Goal: Information Seeking & Learning: Learn about a topic

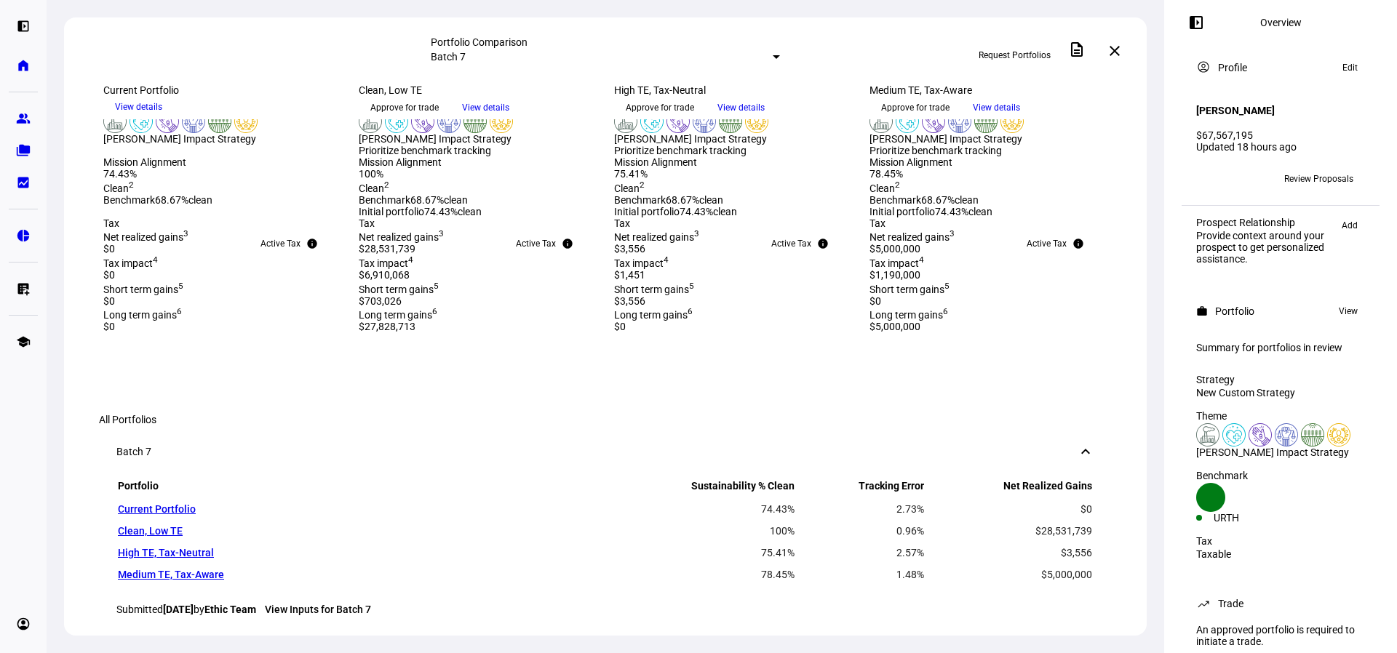
scroll to position [364, 0]
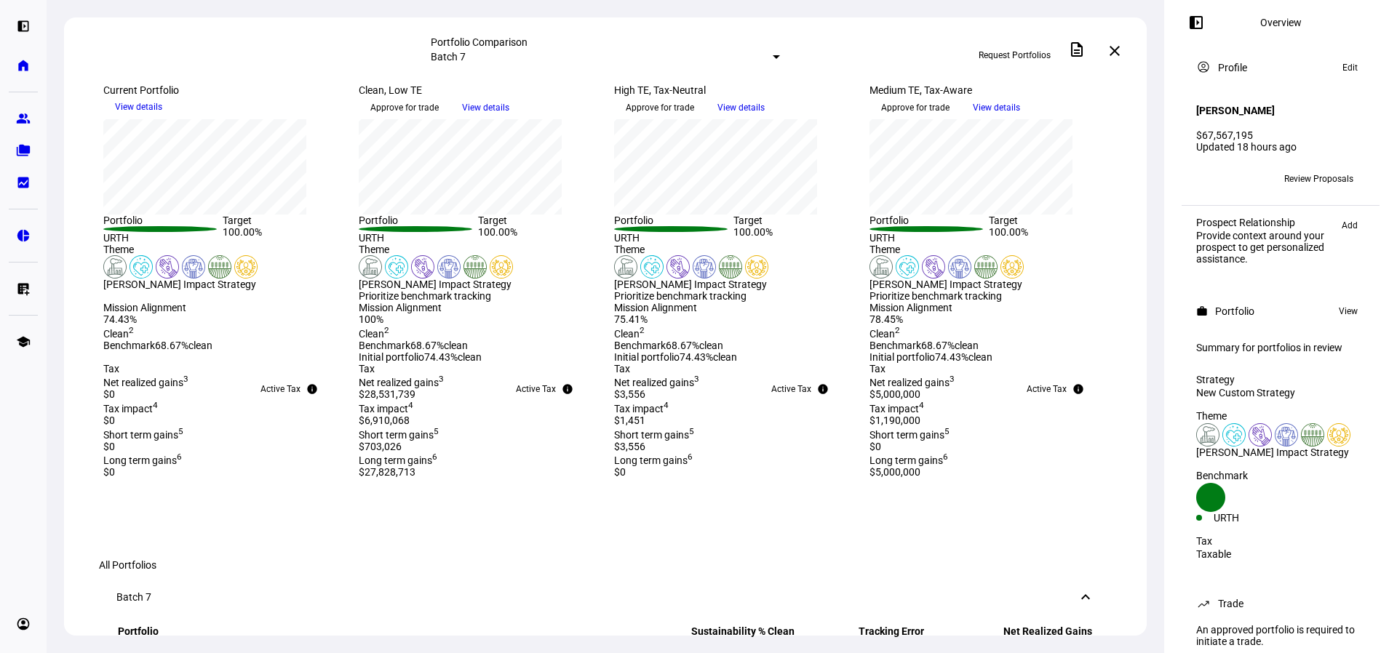
click at [1137, 244] on div "Benchmark Details Press Space or Enter to toggle visibility Portfolio Target UR…" at bounding box center [605, 117] width 1074 height 253
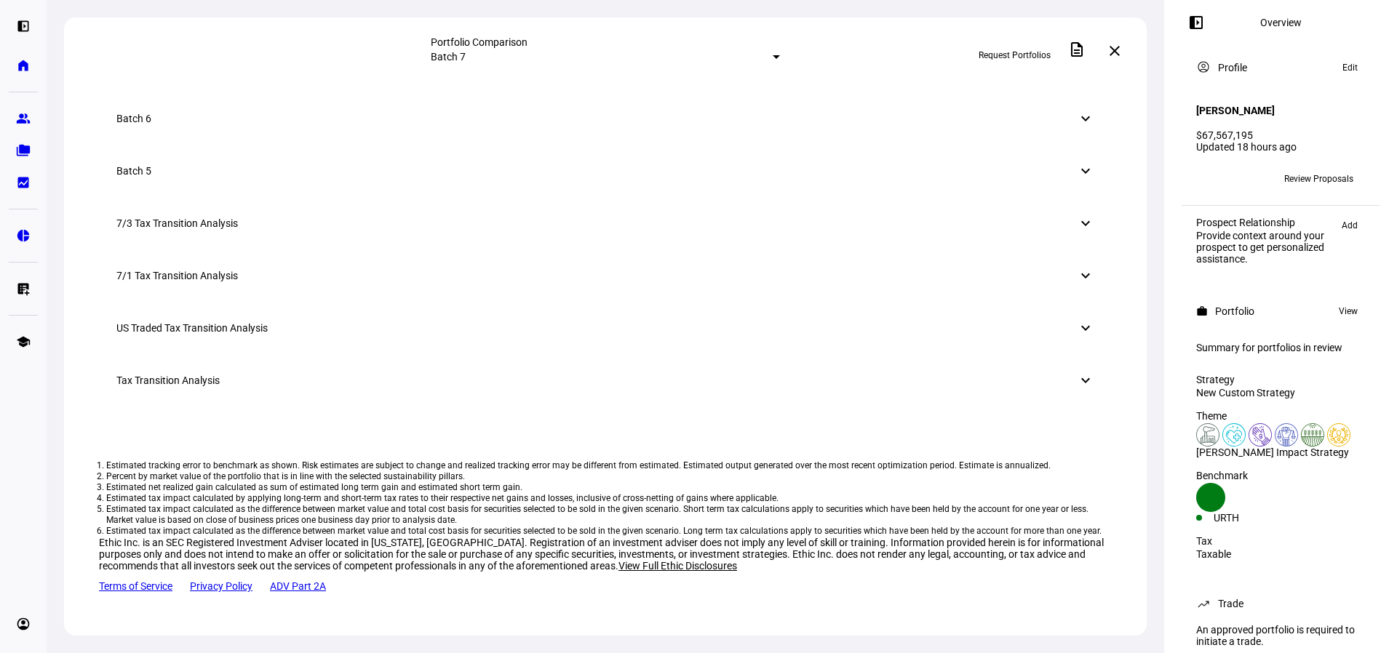
scroll to position [1079, 0]
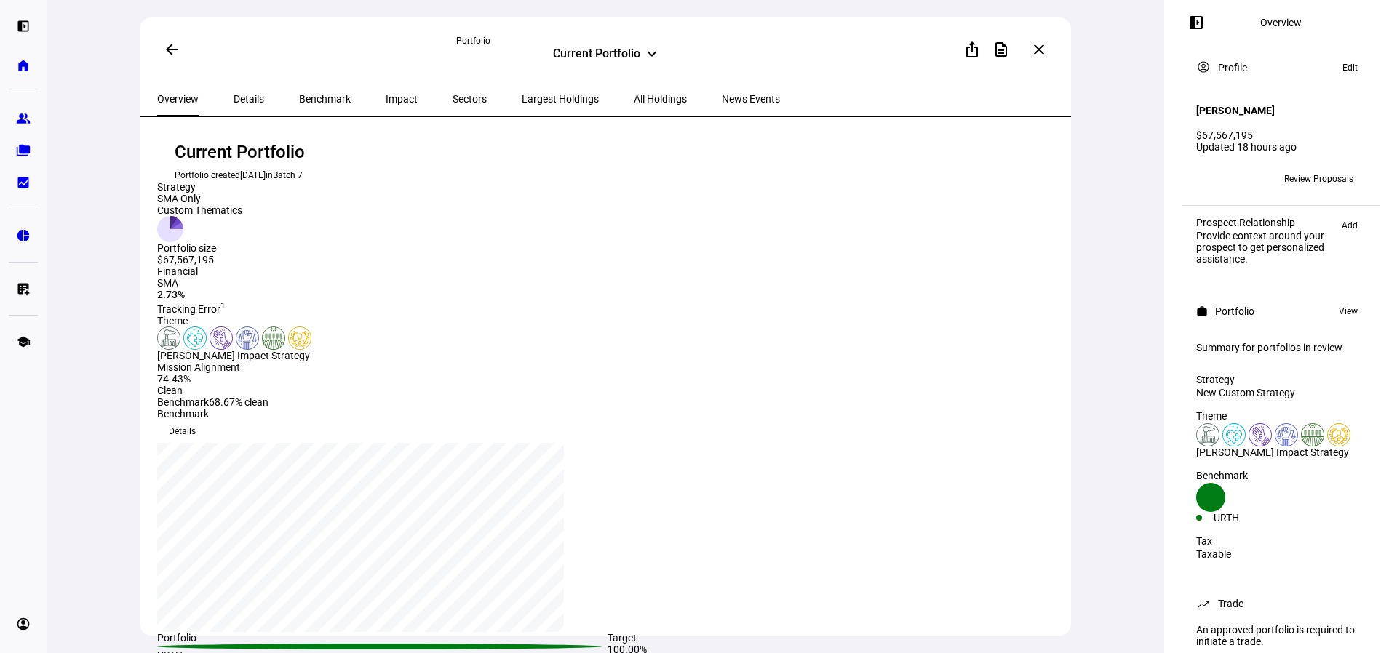
click at [392, 101] on div "Impact" at bounding box center [401, 98] width 67 height 35
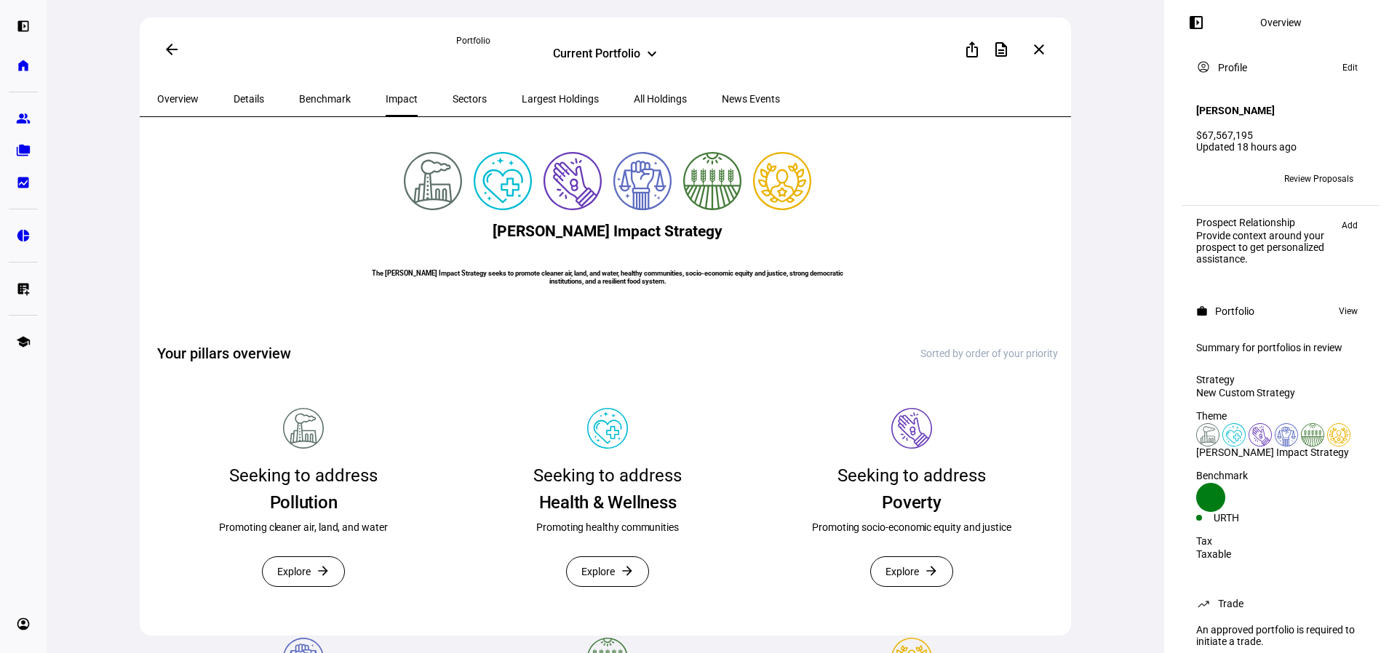
click at [548, 101] on div "Largest Holdings" at bounding box center [560, 98] width 112 height 35
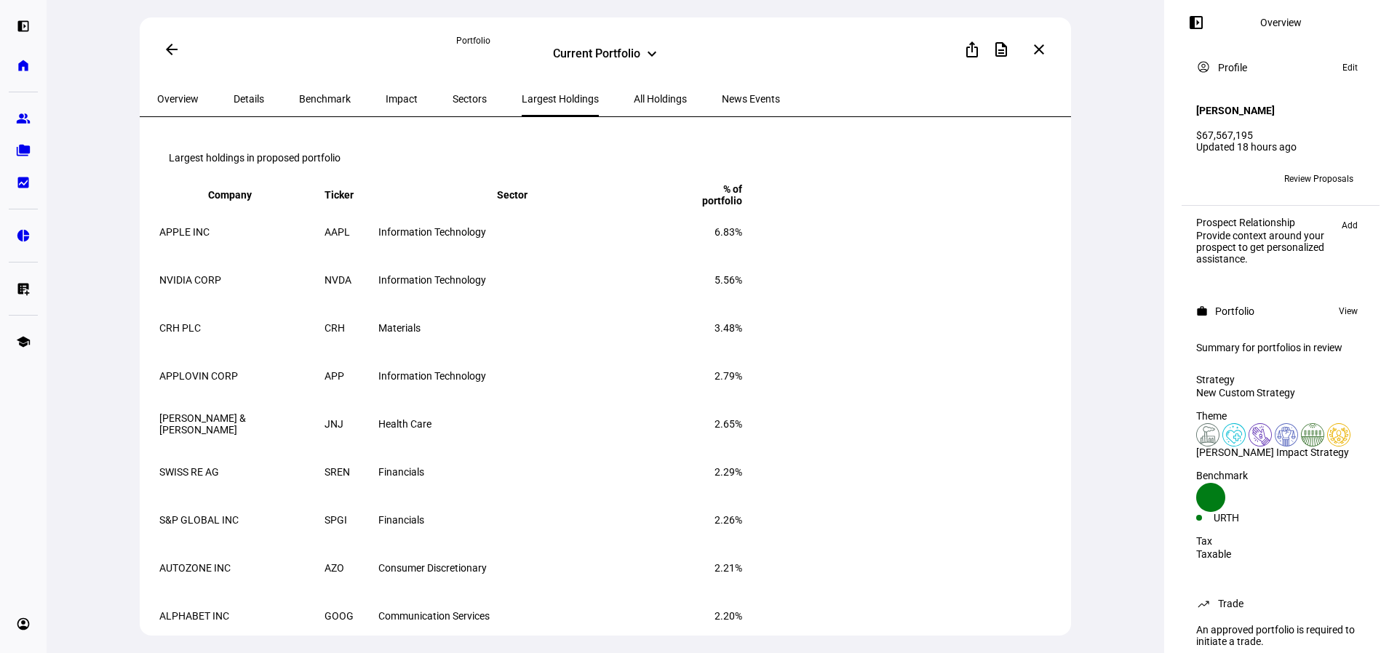
click at [634, 104] on span "All Holdings" at bounding box center [660, 99] width 53 height 10
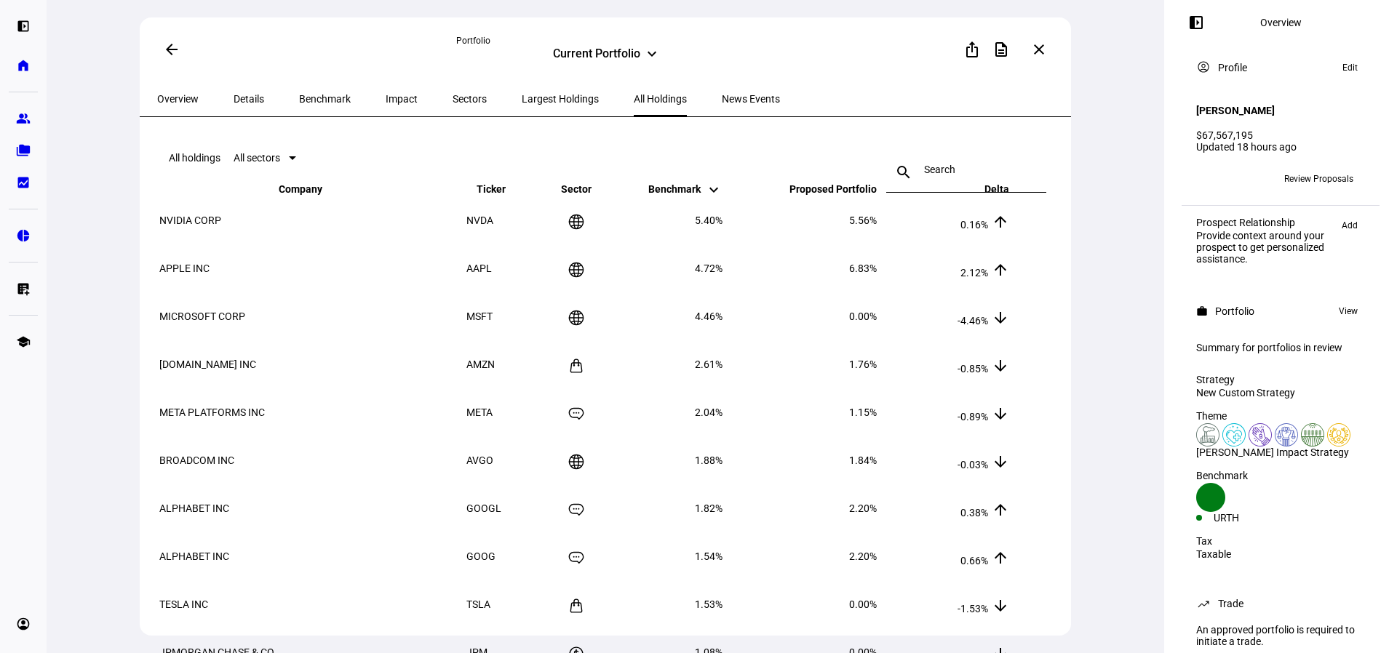
click at [538, 101] on span "Largest Holdings" at bounding box center [560, 99] width 77 height 10
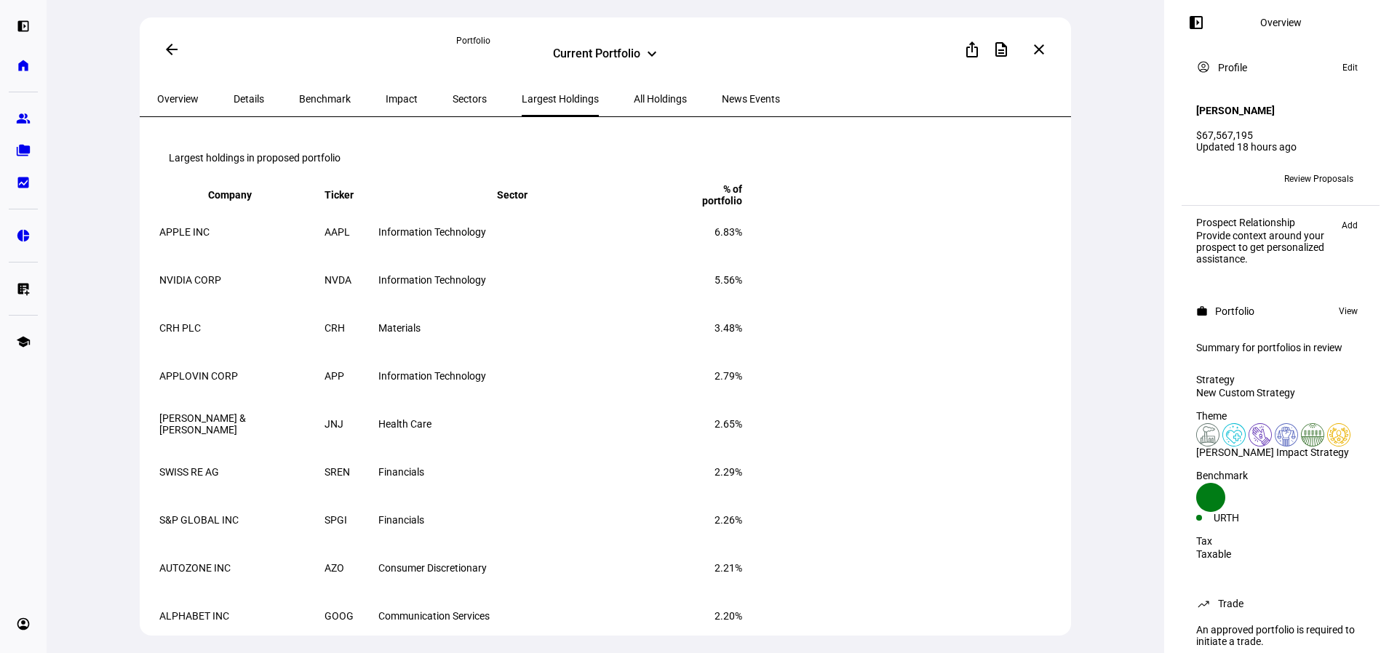
click at [452, 96] on span "Sectors" at bounding box center [469, 99] width 34 height 10
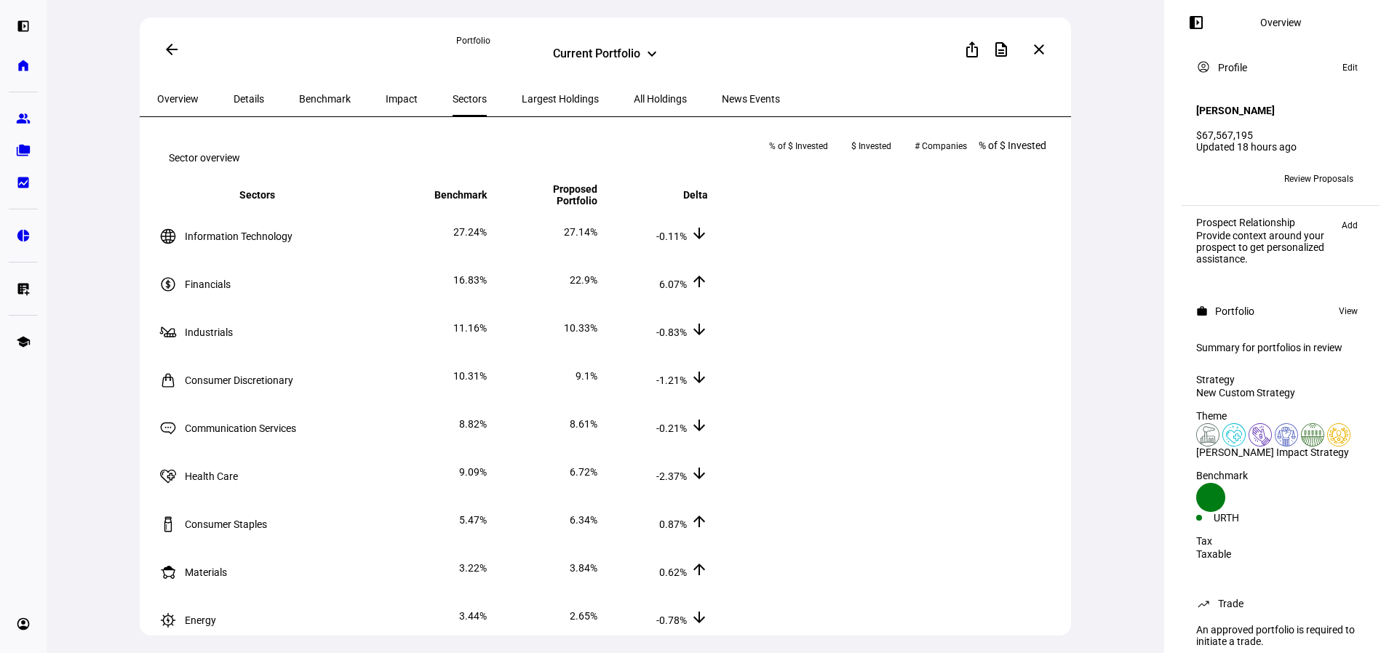
click at [435, 100] on div "Sectors" at bounding box center [469, 98] width 69 height 35
click at [386, 100] on span "Impact" at bounding box center [402, 99] width 32 height 10
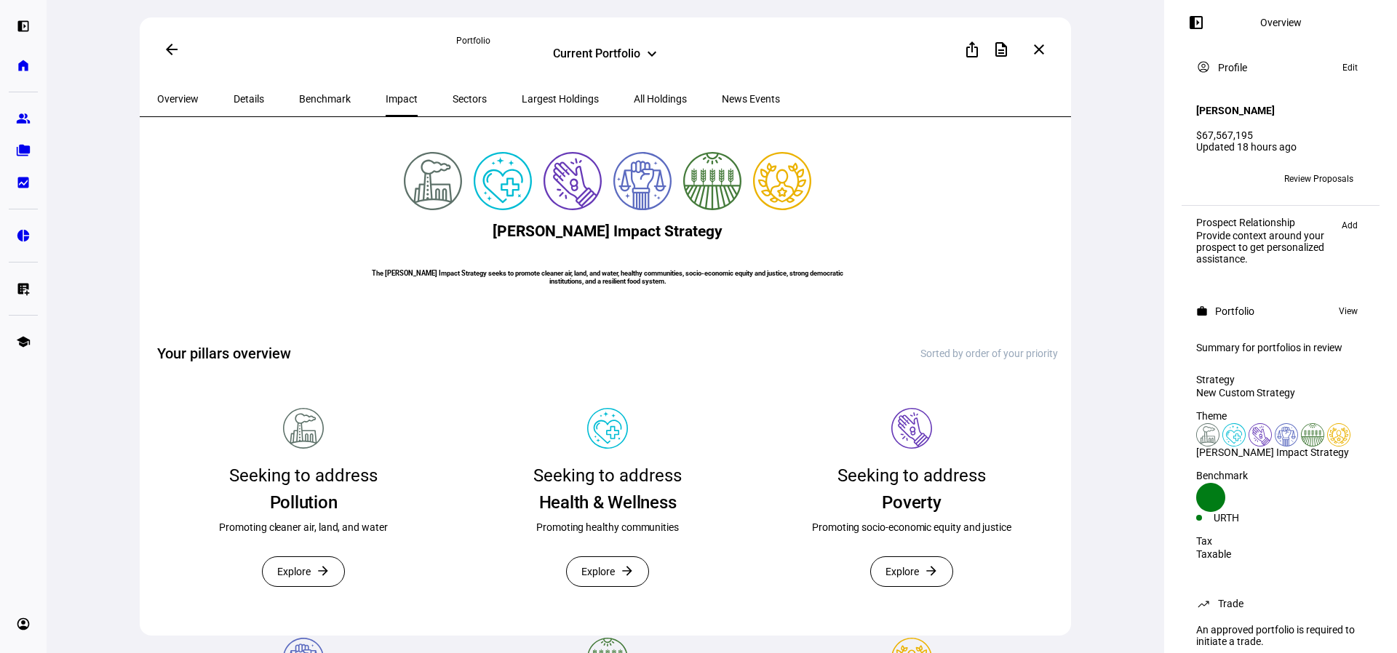
click at [522, 94] on span "Largest Holdings" at bounding box center [560, 99] width 77 height 10
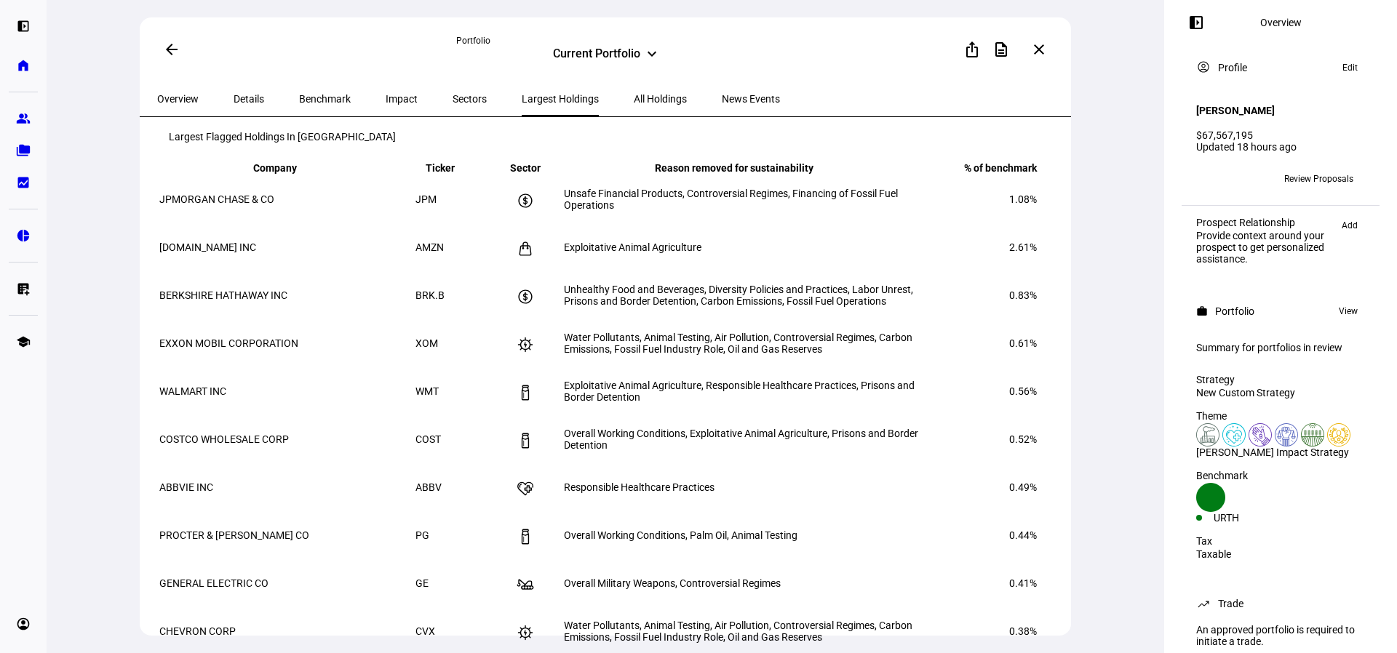
scroll to position [511, 0]
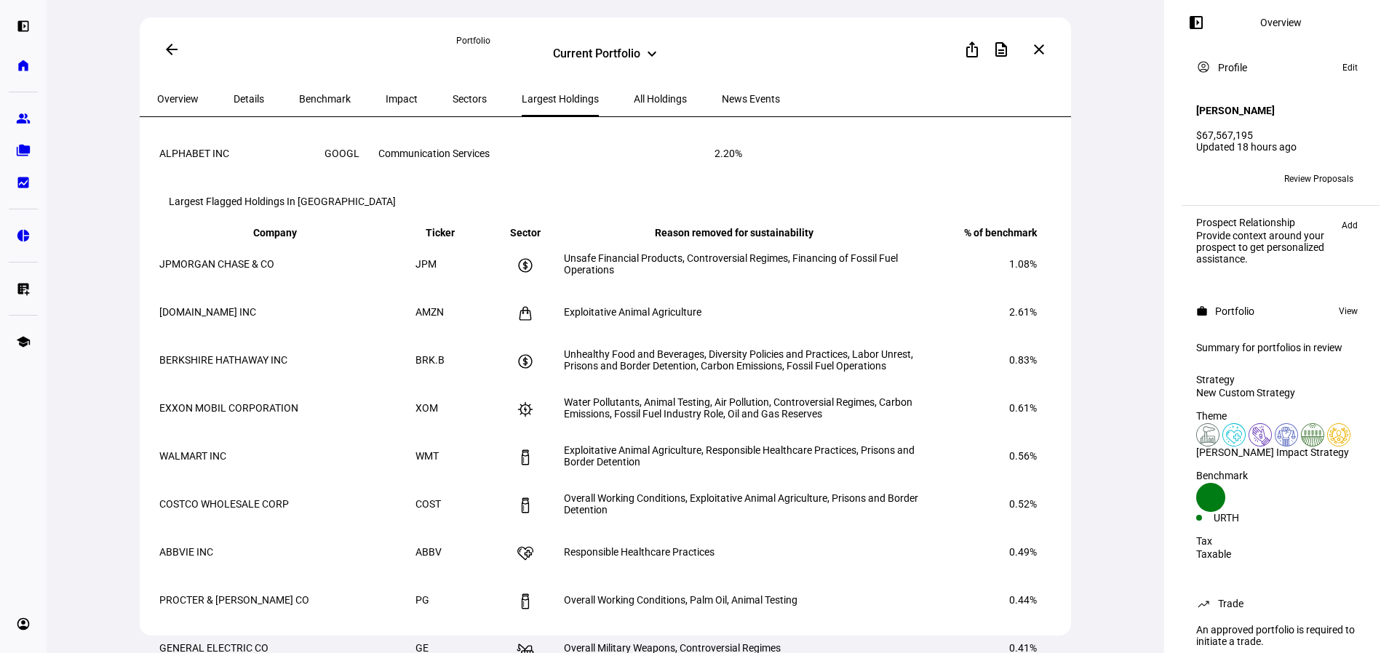
click at [674, 276] on span "Unsafe Financial Products, Controversial Regimes, Financing of Fossil Fuel Oper…" at bounding box center [731, 263] width 334 height 23
click at [211, 287] on td "JPMORGAN CHASE & CO" at bounding box center [286, 264] width 255 height 47
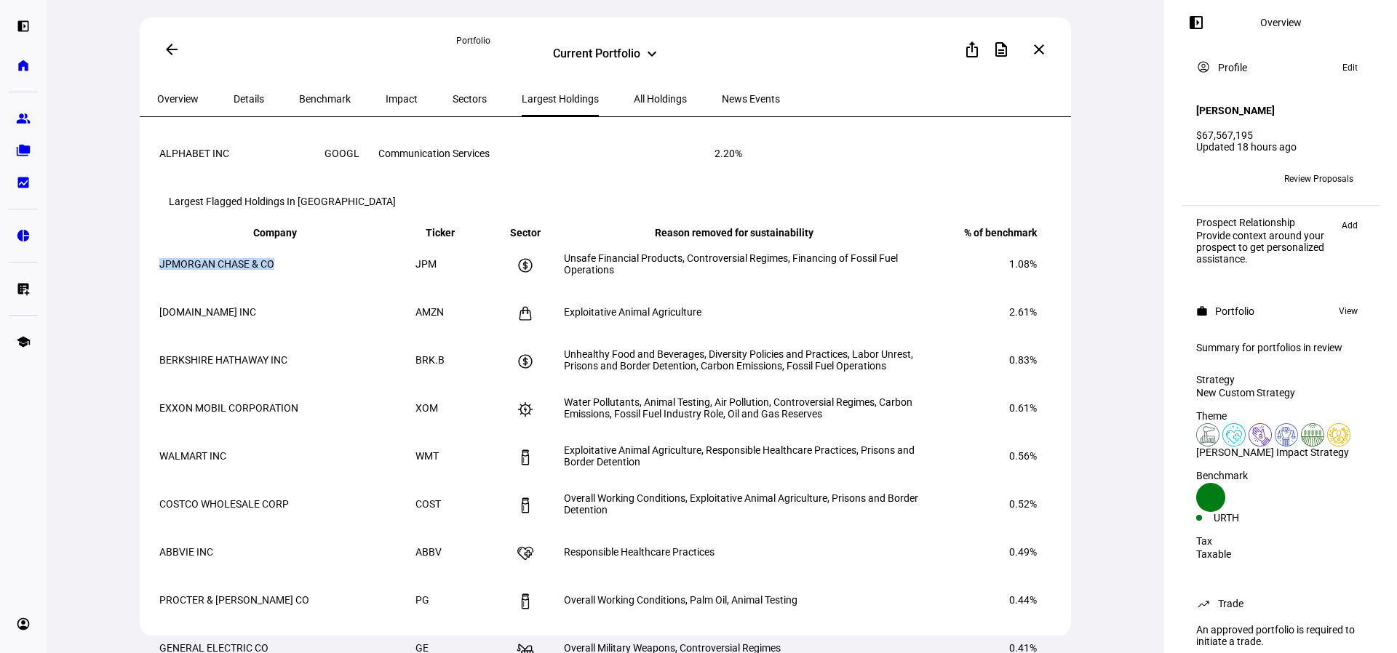
click at [211, 287] on td "JPMORGAN CHASE & CO" at bounding box center [286, 264] width 255 height 47
click at [534, 274] on icon at bounding box center [524, 265] width 17 height 17
click at [634, 94] on span "All Holdings" at bounding box center [660, 99] width 53 height 10
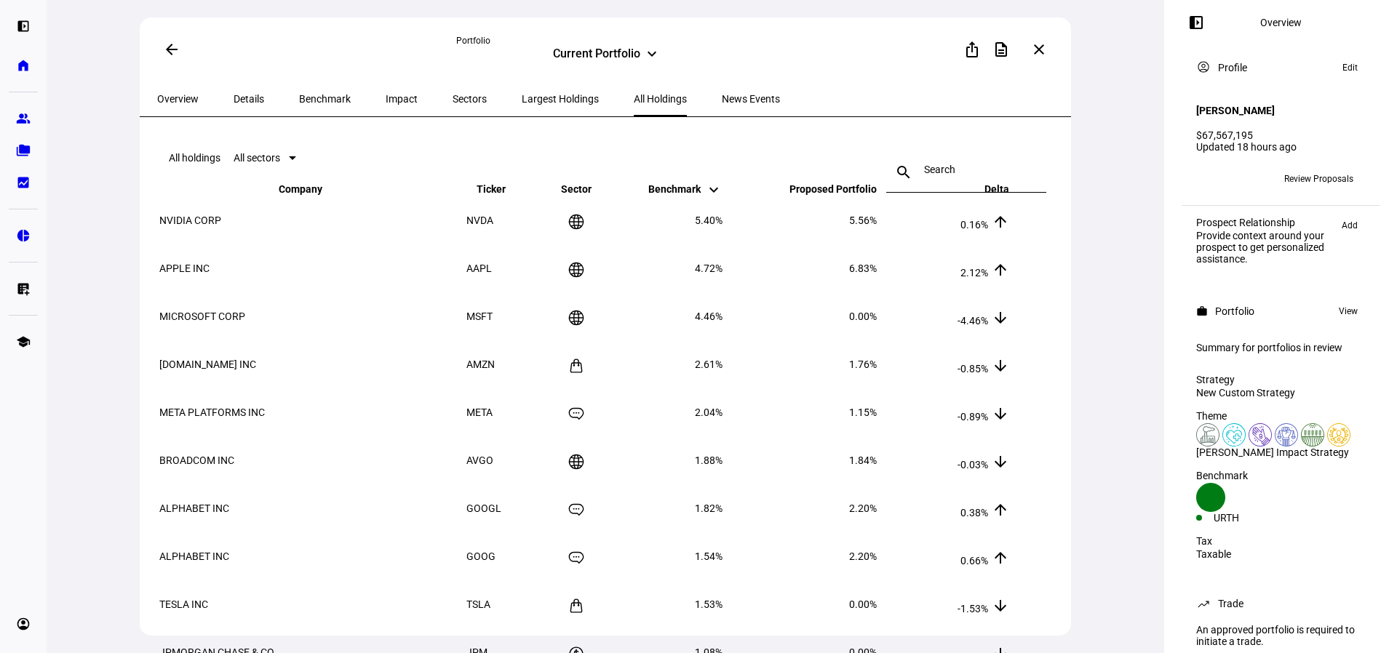
click at [522, 109] on span "Largest Holdings" at bounding box center [560, 98] width 77 height 35
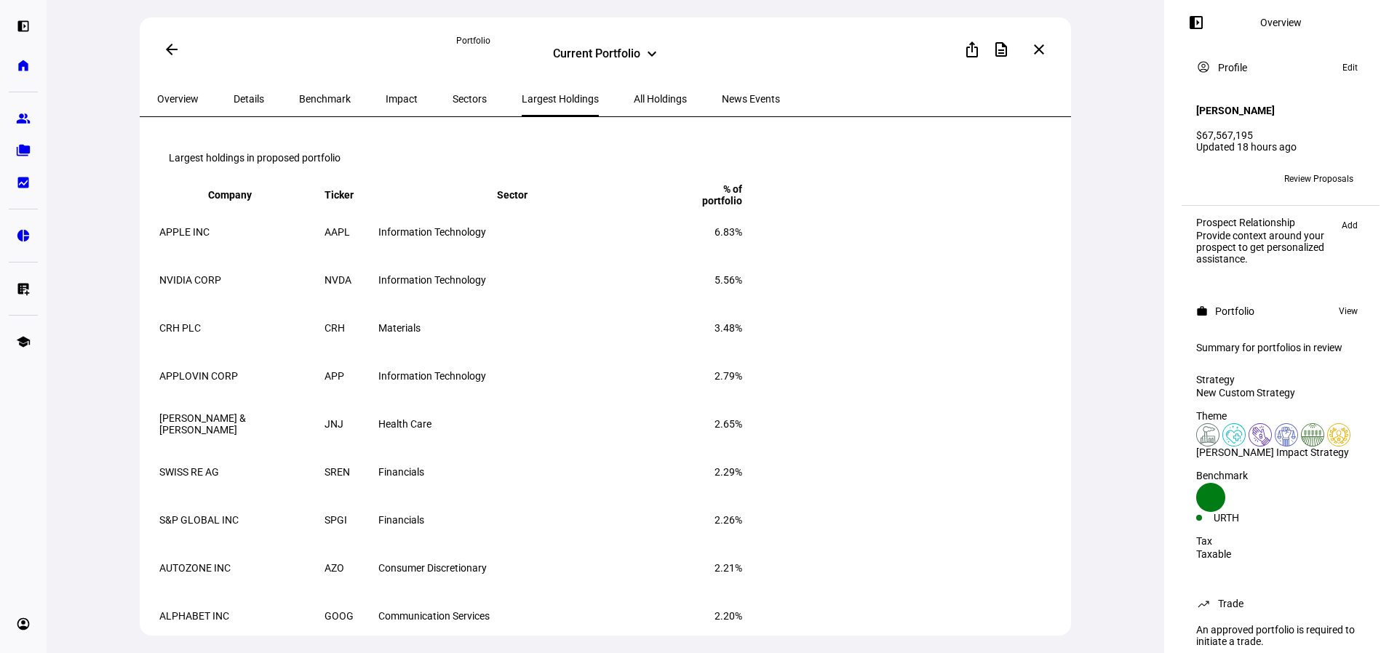
click at [452, 104] on span "Sectors" at bounding box center [469, 99] width 34 height 10
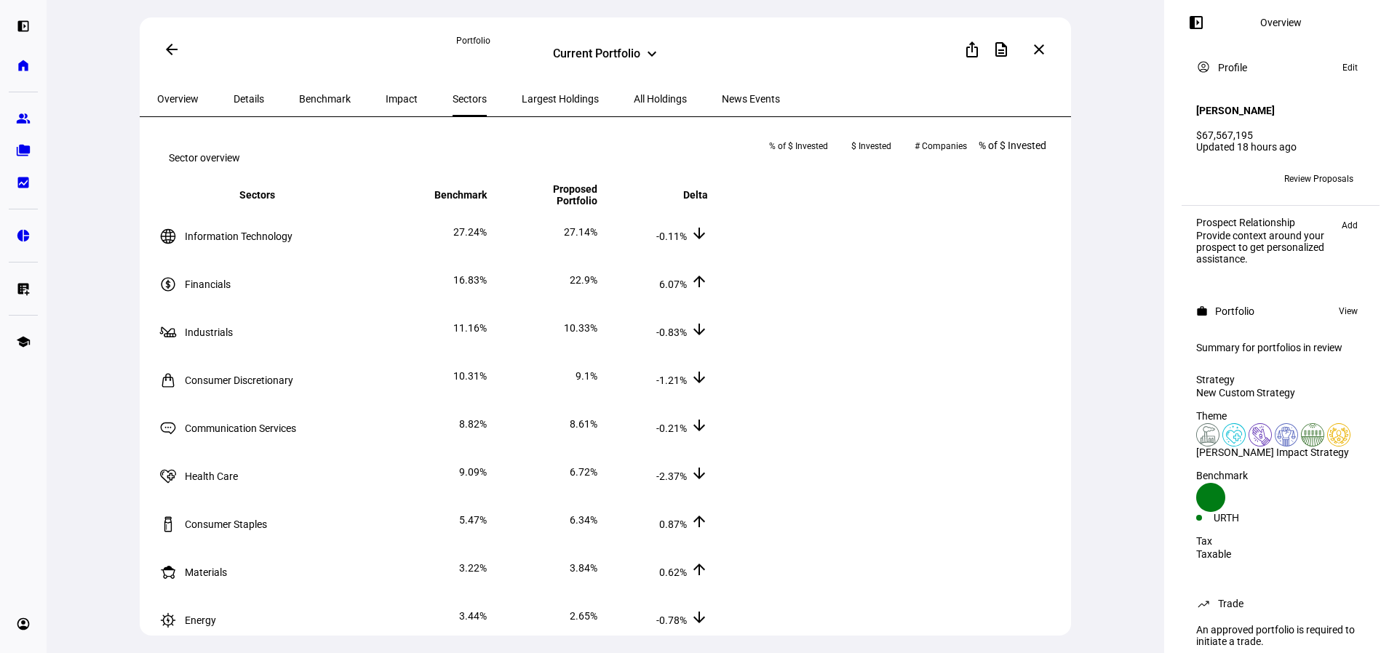
click at [386, 101] on span "Impact" at bounding box center [402, 99] width 32 height 10
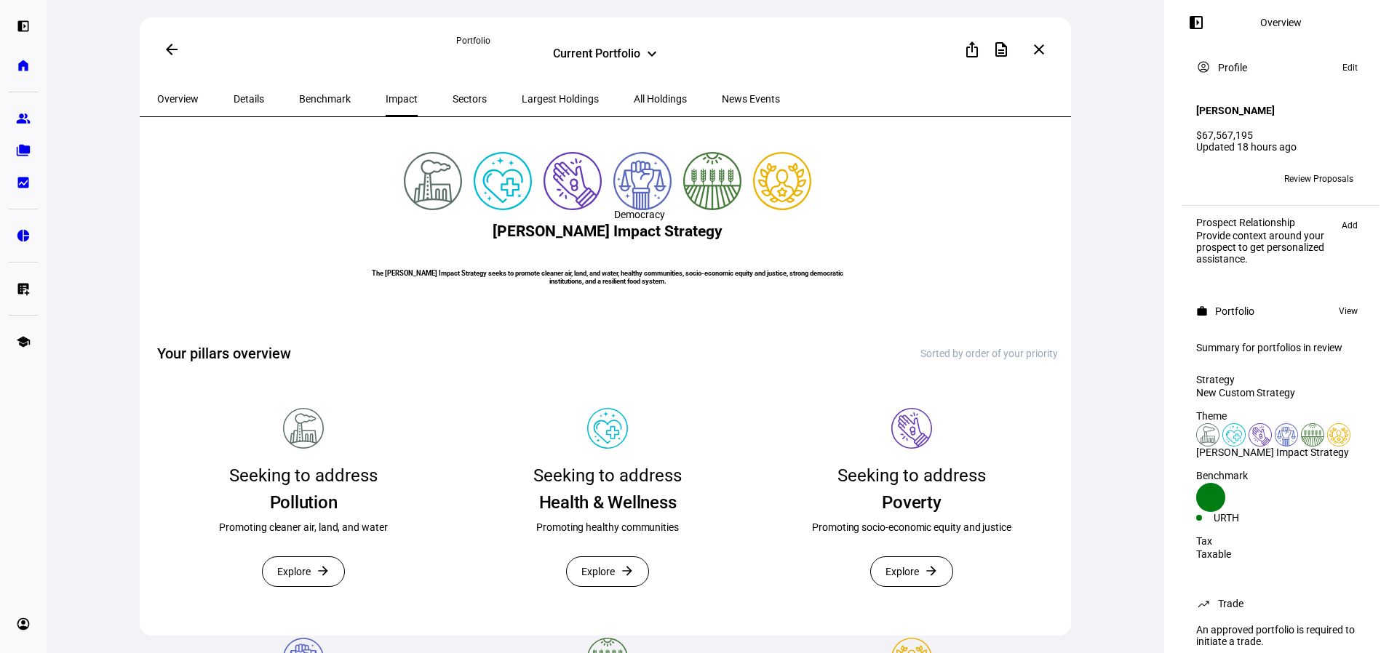
click at [633, 210] on img at bounding box center [642, 181] width 58 height 58
click at [731, 210] on eth-pillar-icon-badges at bounding box center [607, 181] width 407 height 58
click at [452, 94] on span "Sectors" at bounding box center [469, 99] width 34 height 10
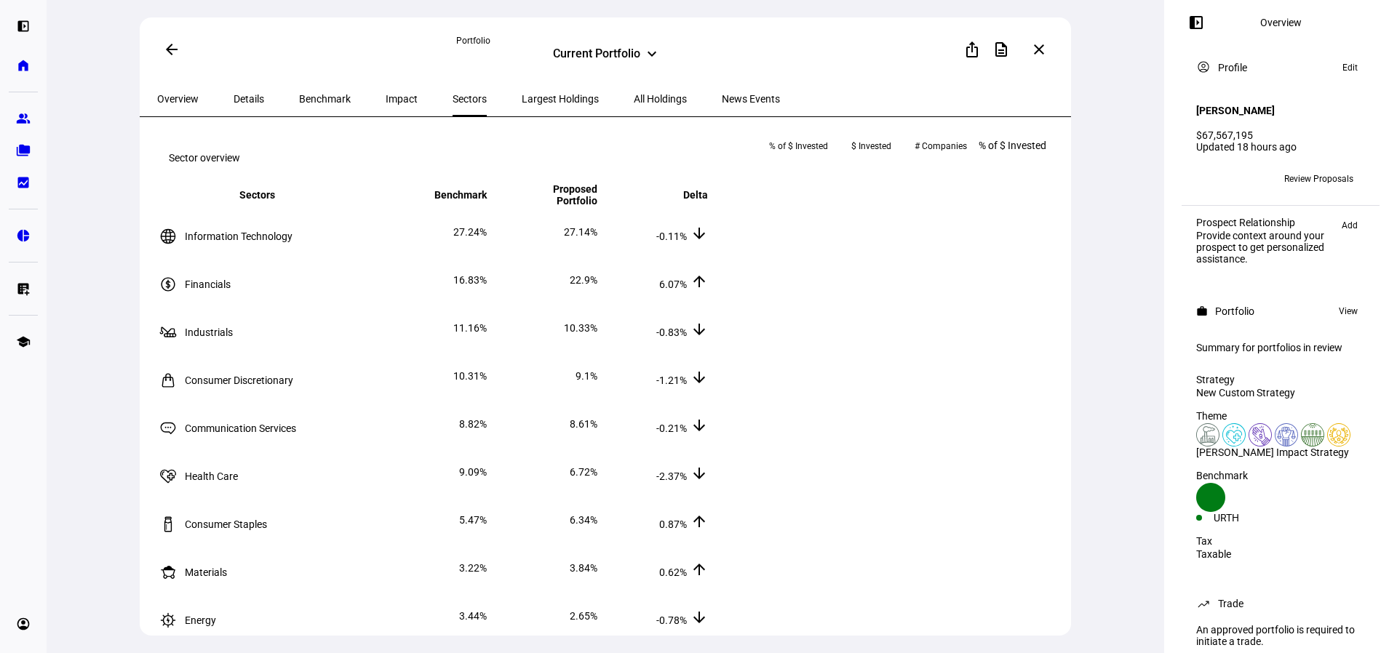
click at [522, 106] on span "Largest Holdings" at bounding box center [560, 98] width 77 height 35
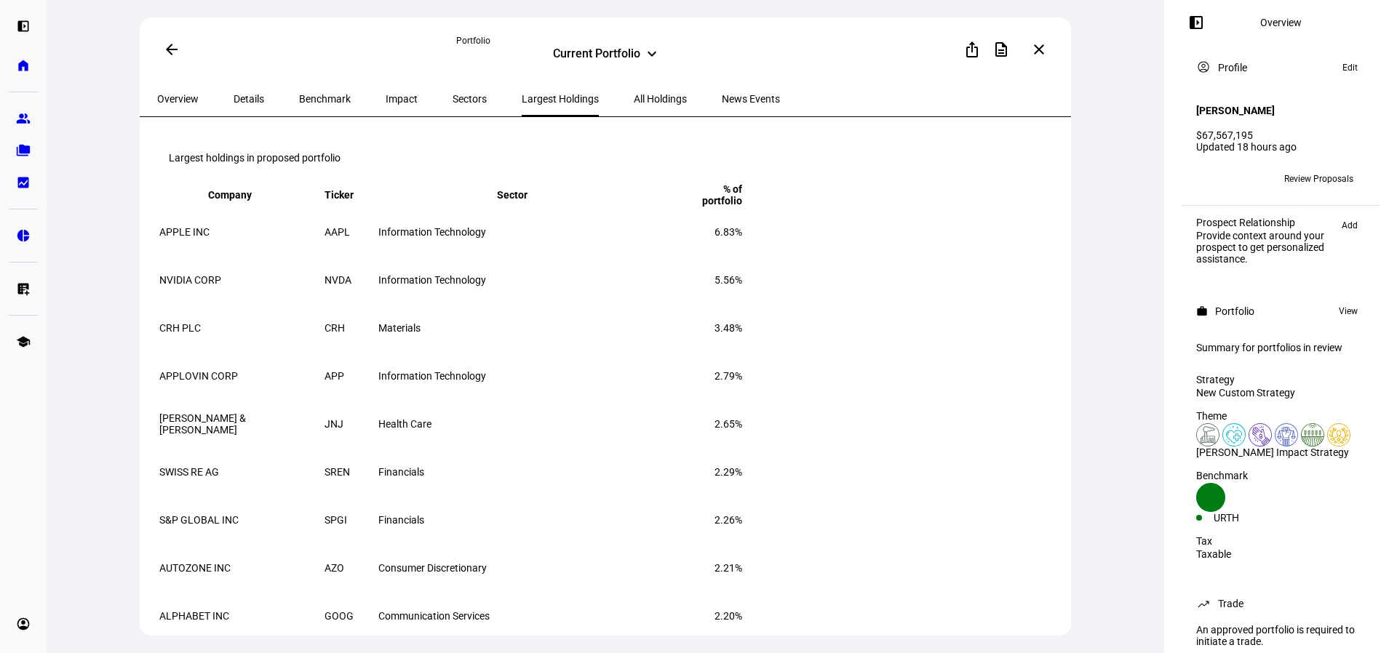
click at [634, 106] on span "All Holdings" at bounding box center [660, 98] width 53 height 35
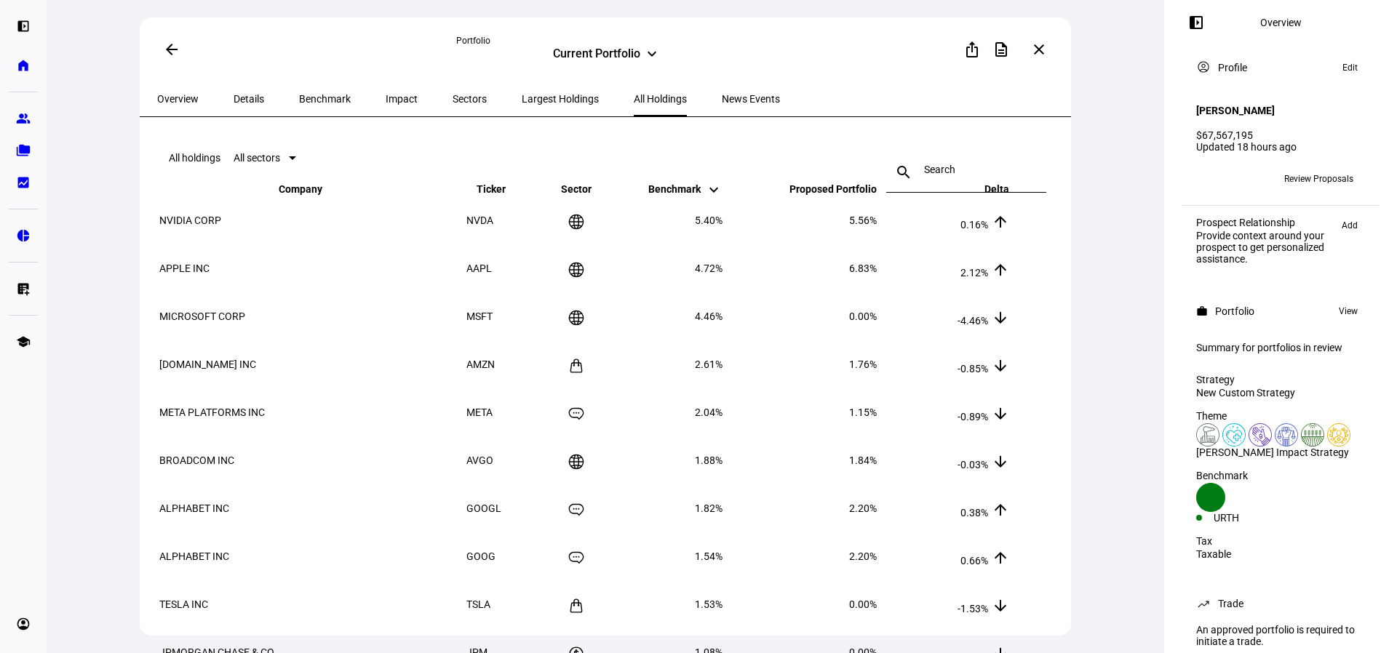
click at [860, 196] on th "Proposed Portfolio keyboard_arrow_down keyboard_arrow_up" at bounding box center [800, 189] width 153 height 13
click at [261, 167] on div "All sectors" at bounding box center [258, 157] width 76 height 17
click at [280, 164] on span "All sectors" at bounding box center [256, 158] width 47 height 12
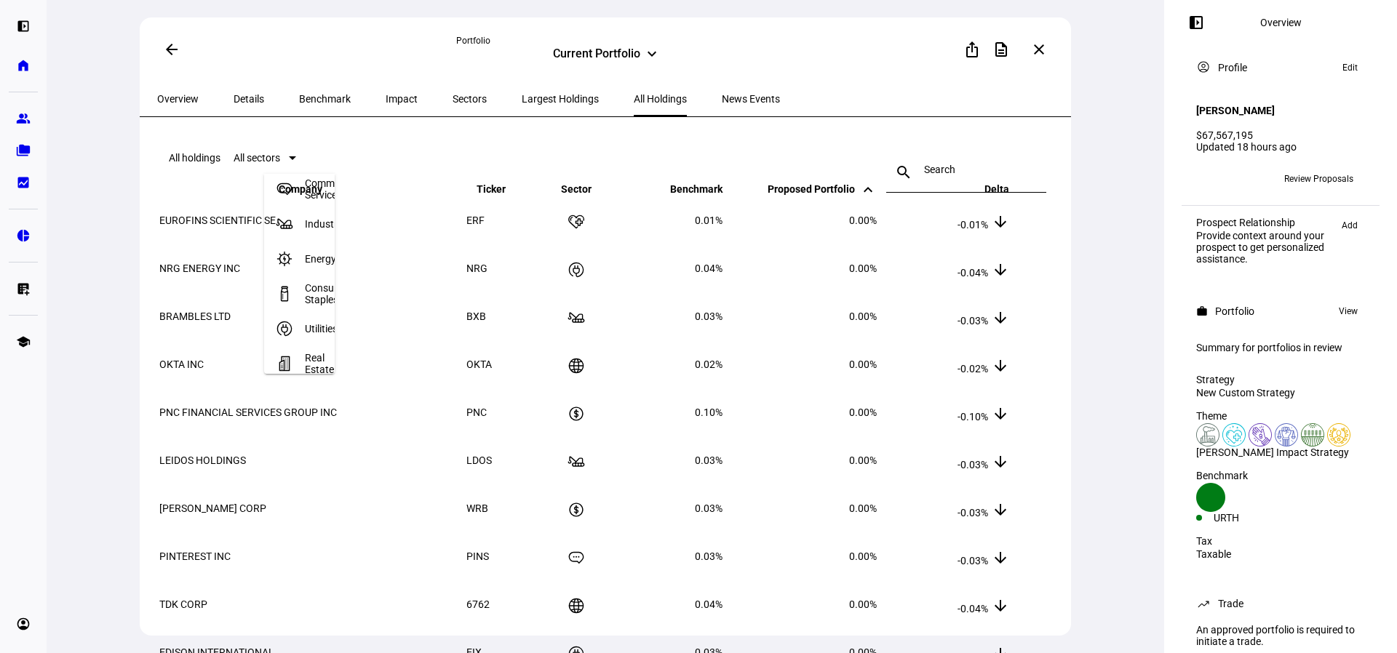
scroll to position [218, 0]
click at [726, 178] on div at bounding box center [698, 326] width 1397 height 653
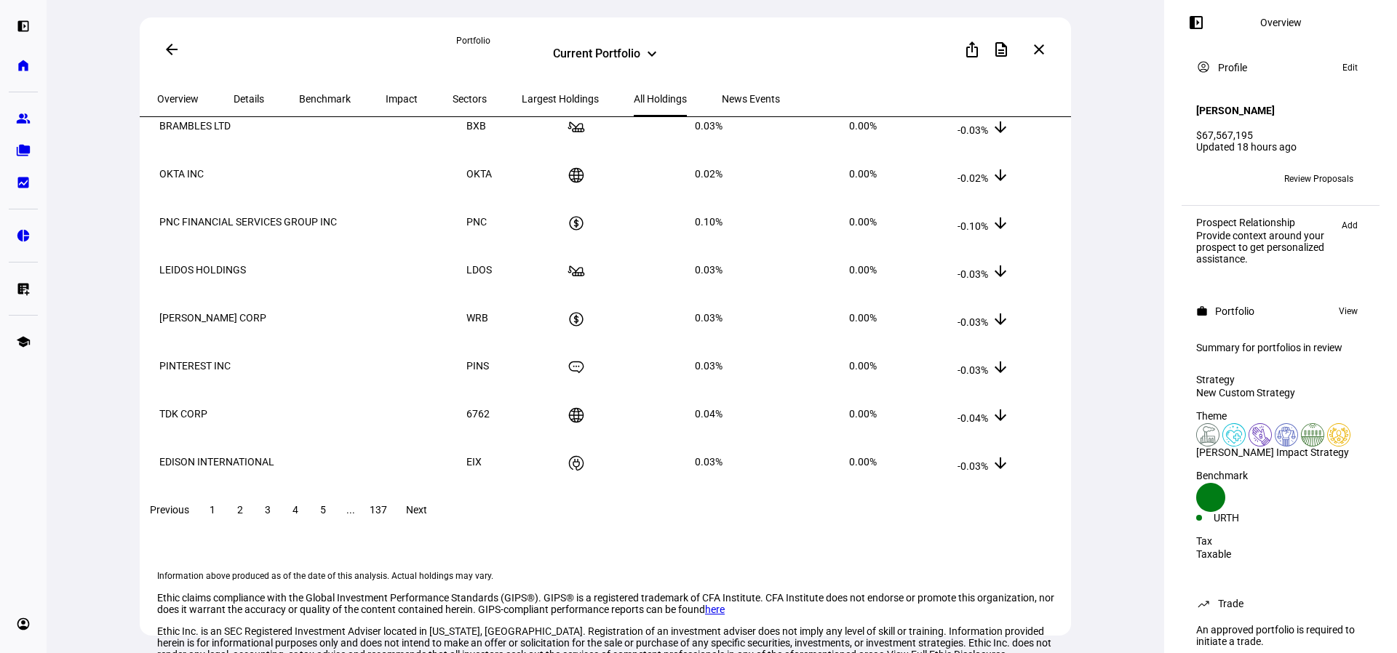
scroll to position [145, 0]
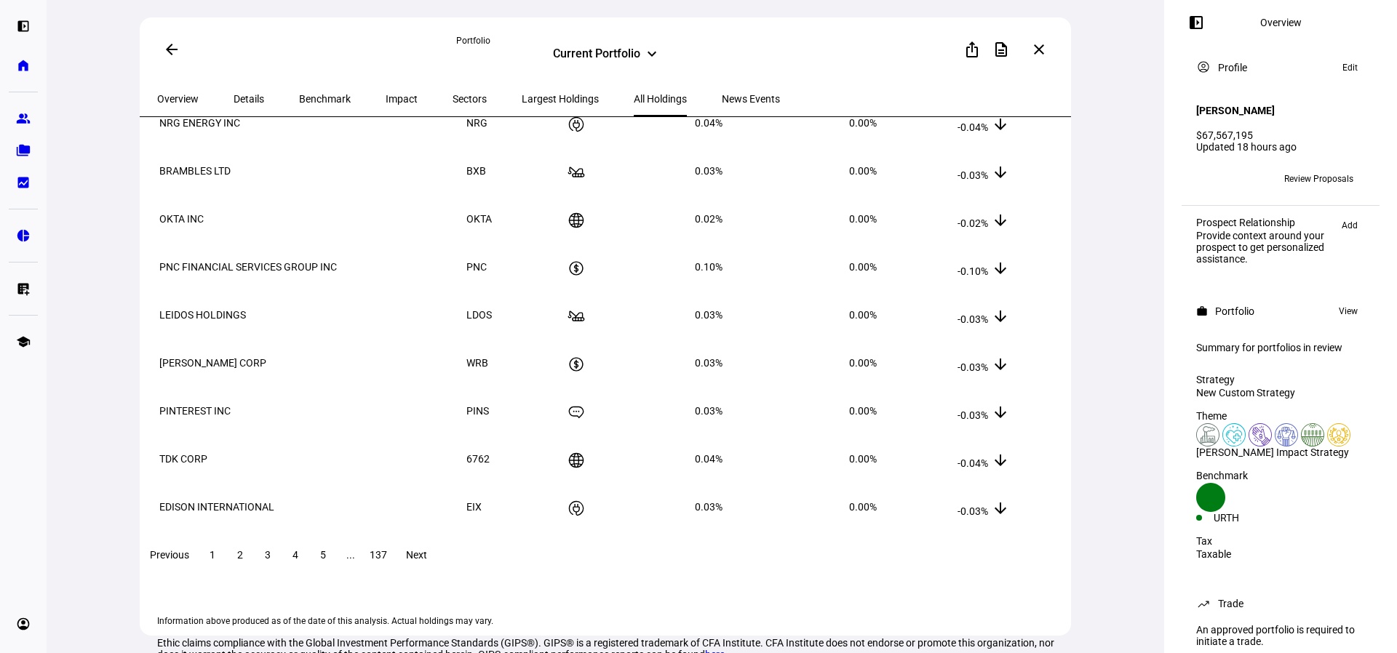
click at [236, 111] on span "Details" at bounding box center [248, 98] width 31 height 35
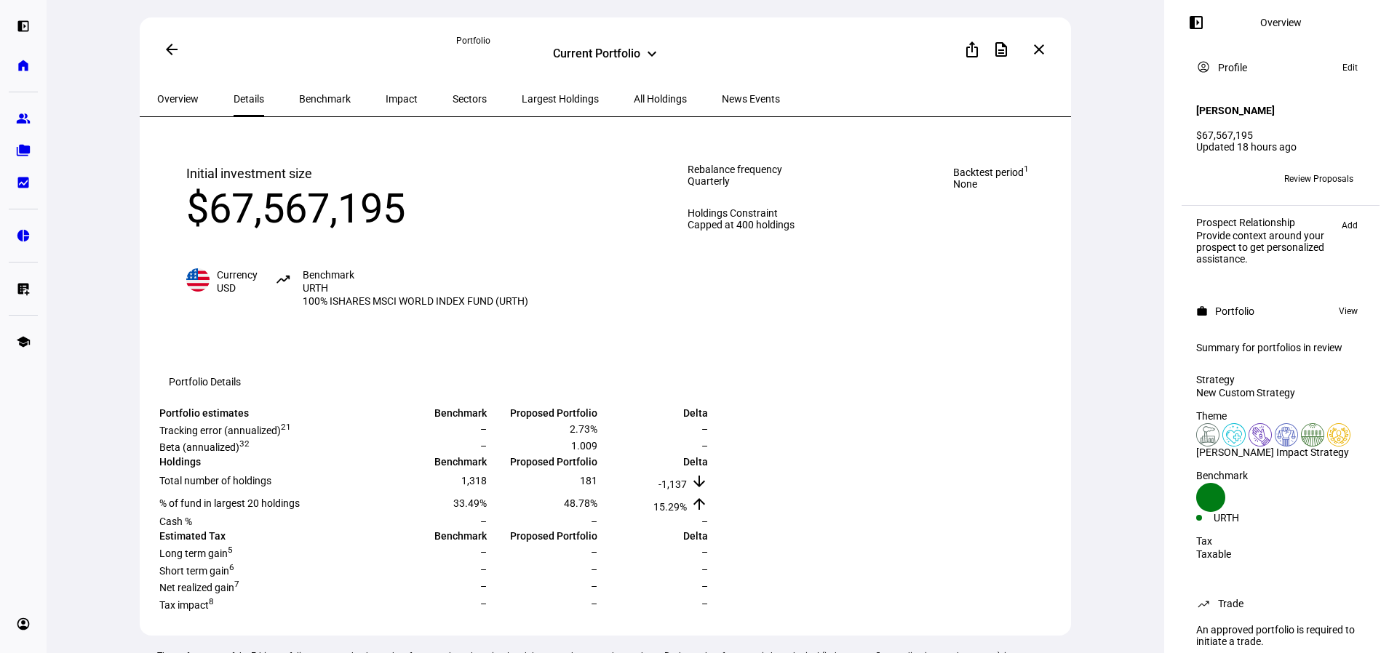
click at [204, 104] on div "Overview" at bounding box center [178, 98] width 76 height 35
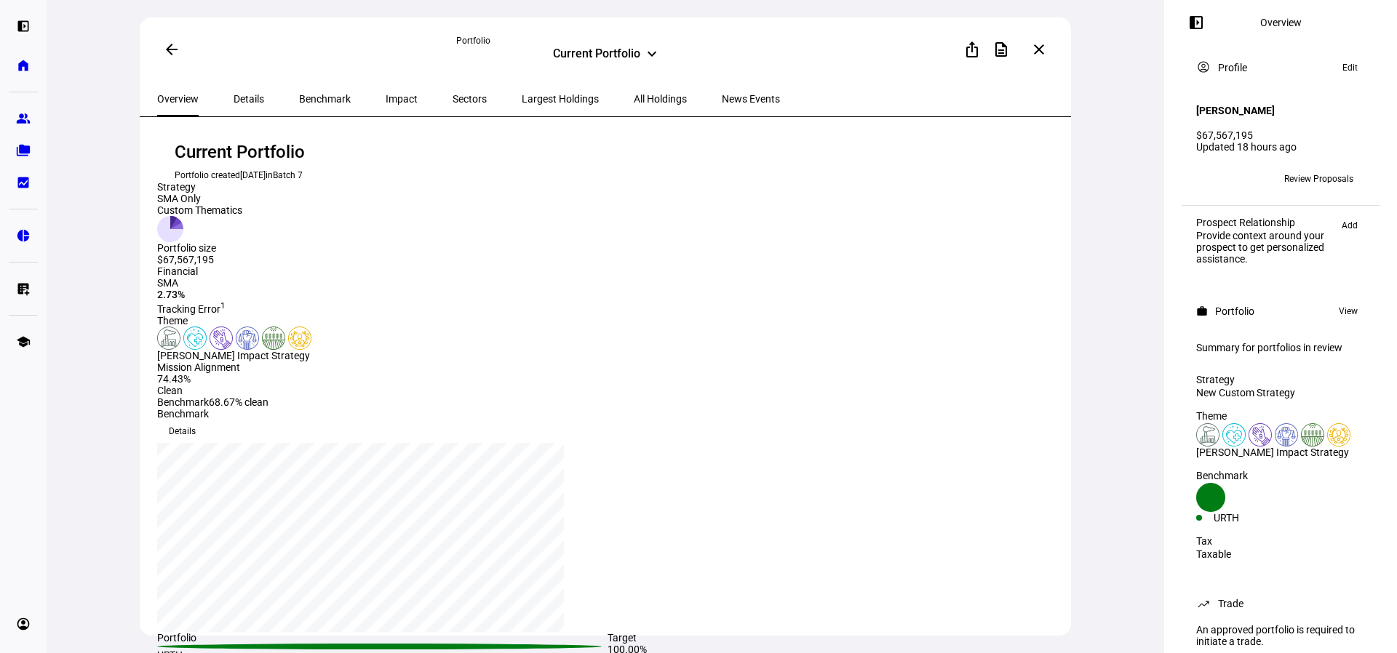
click at [634, 98] on span "All Holdings" at bounding box center [660, 99] width 53 height 10
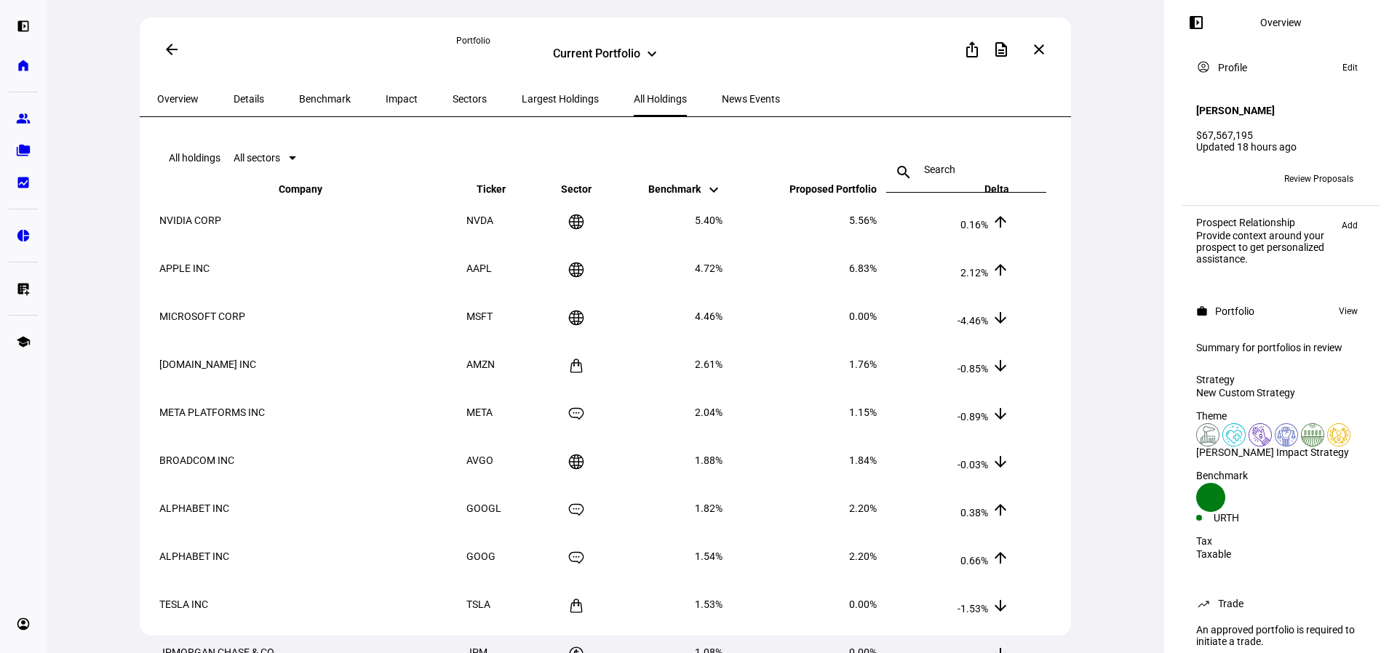
click at [435, 101] on div "Sectors" at bounding box center [469, 98] width 69 height 35
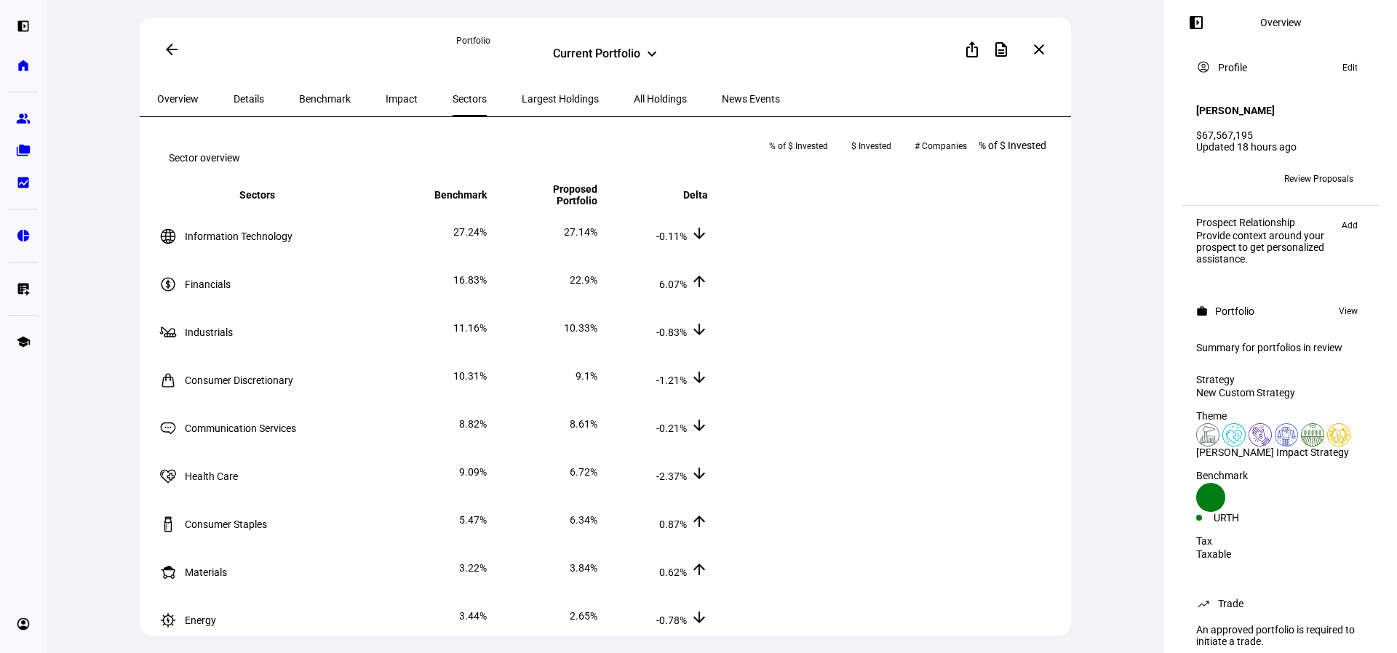
click at [386, 101] on span "Impact" at bounding box center [402, 99] width 32 height 10
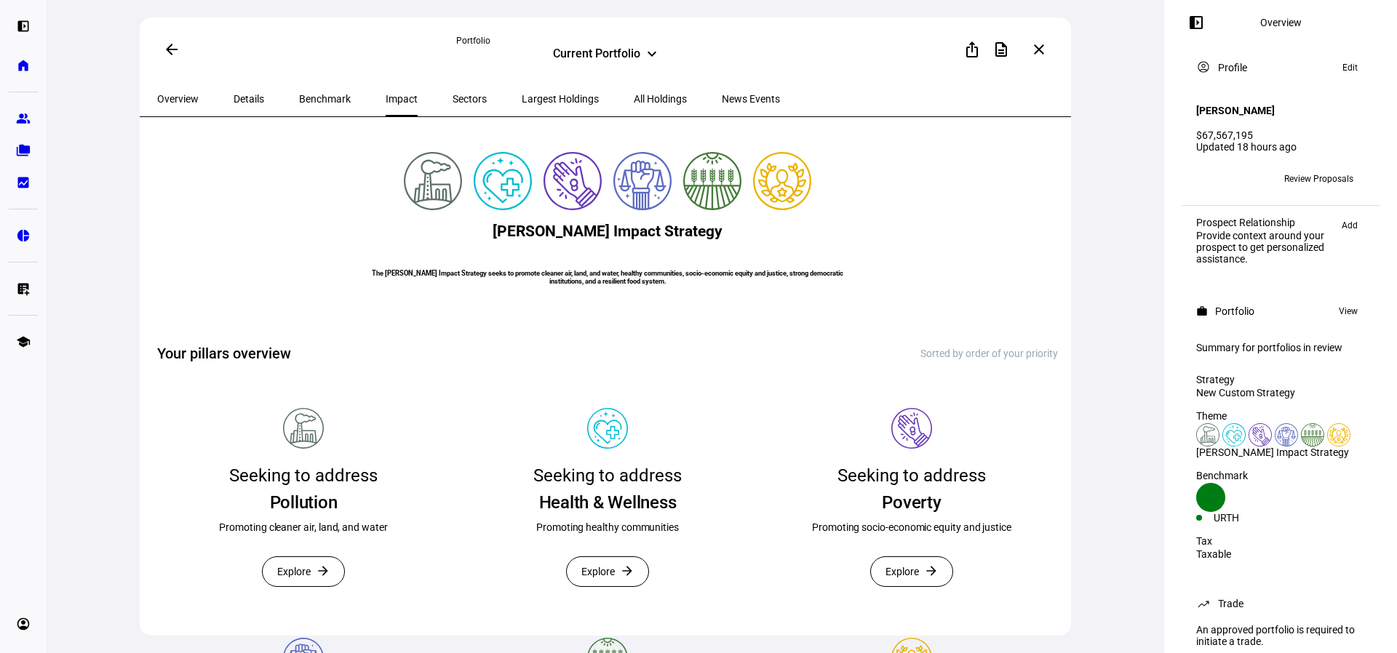
click at [368, 100] on div "Impact" at bounding box center [401, 98] width 67 height 35
click at [334, 99] on div "Benchmark" at bounding box center [324, 98] width 87 height 35
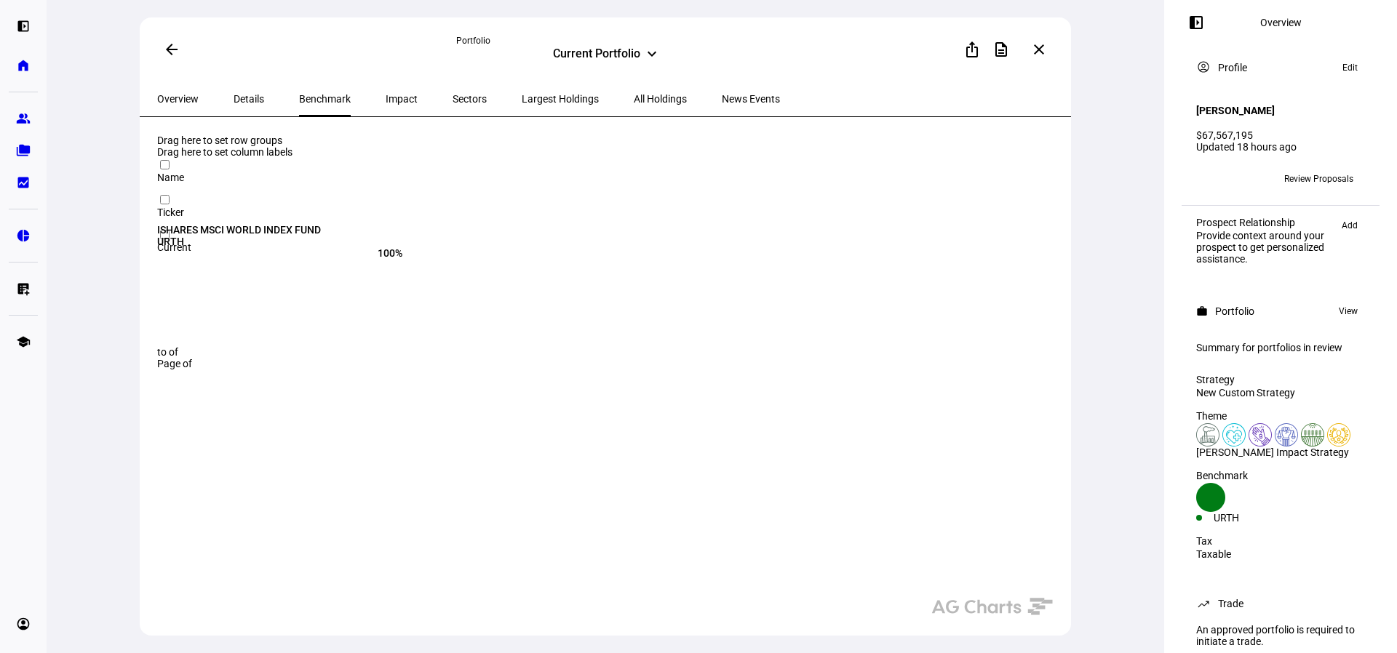
click at [527, 97] on span "Largest Holdings" at bounding box center [560, 99] width 77 height 10
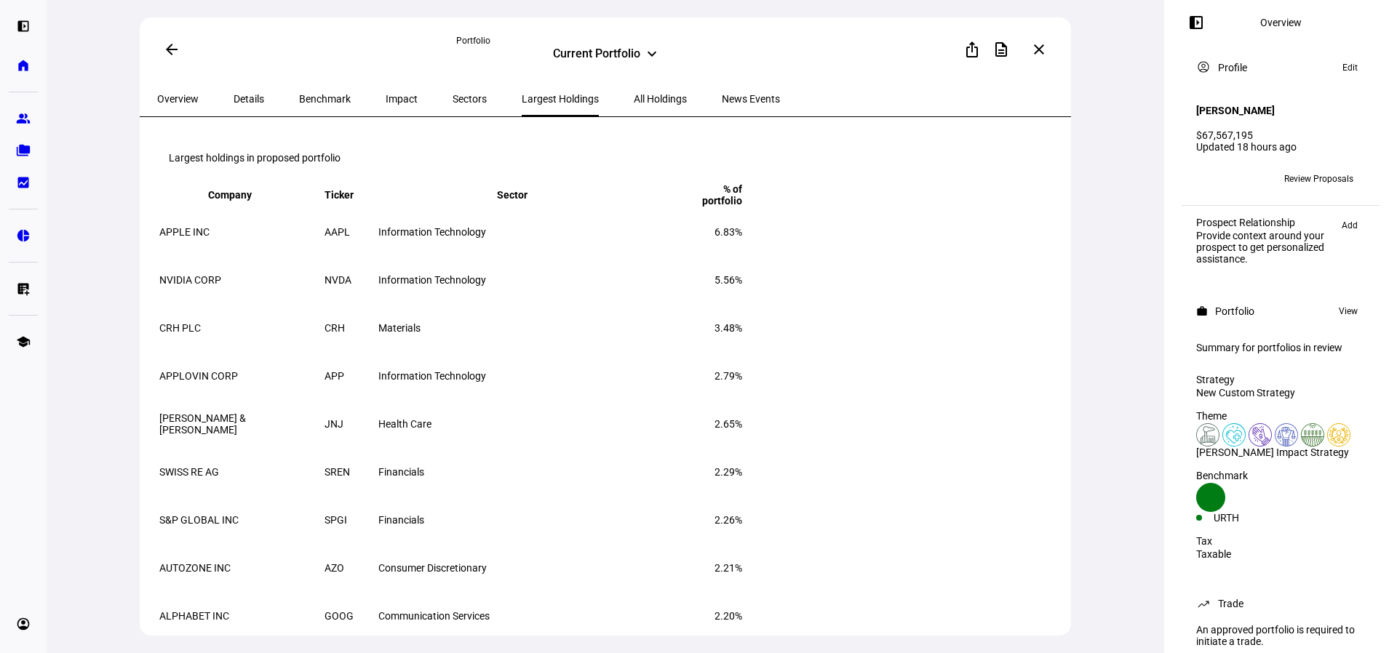
click at [634, 100] on span "All Holdings" at bounding box center [660, 99] width 53 height 10
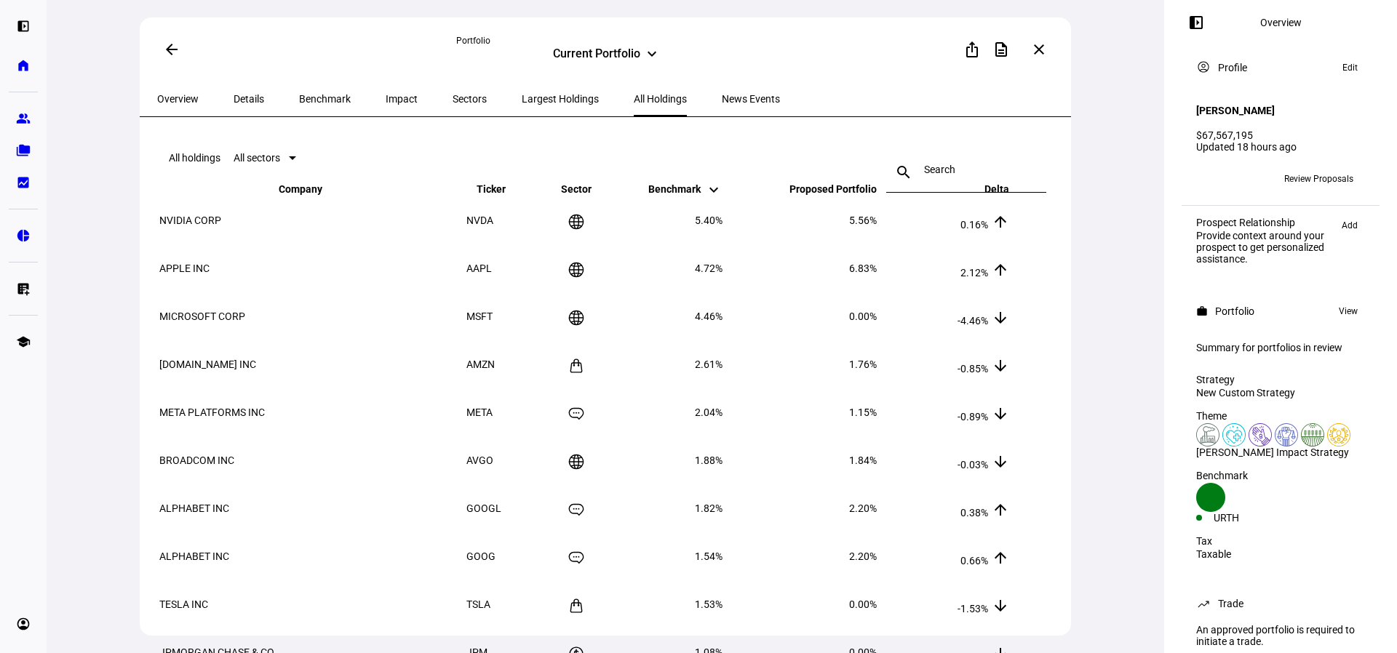
click at [722, 100] on span "News Events" at bounding box center [751, 99] width 58 height 10
click at [722, 98] on span "News Events" at bounding box center [751, 99] width 58 height 10
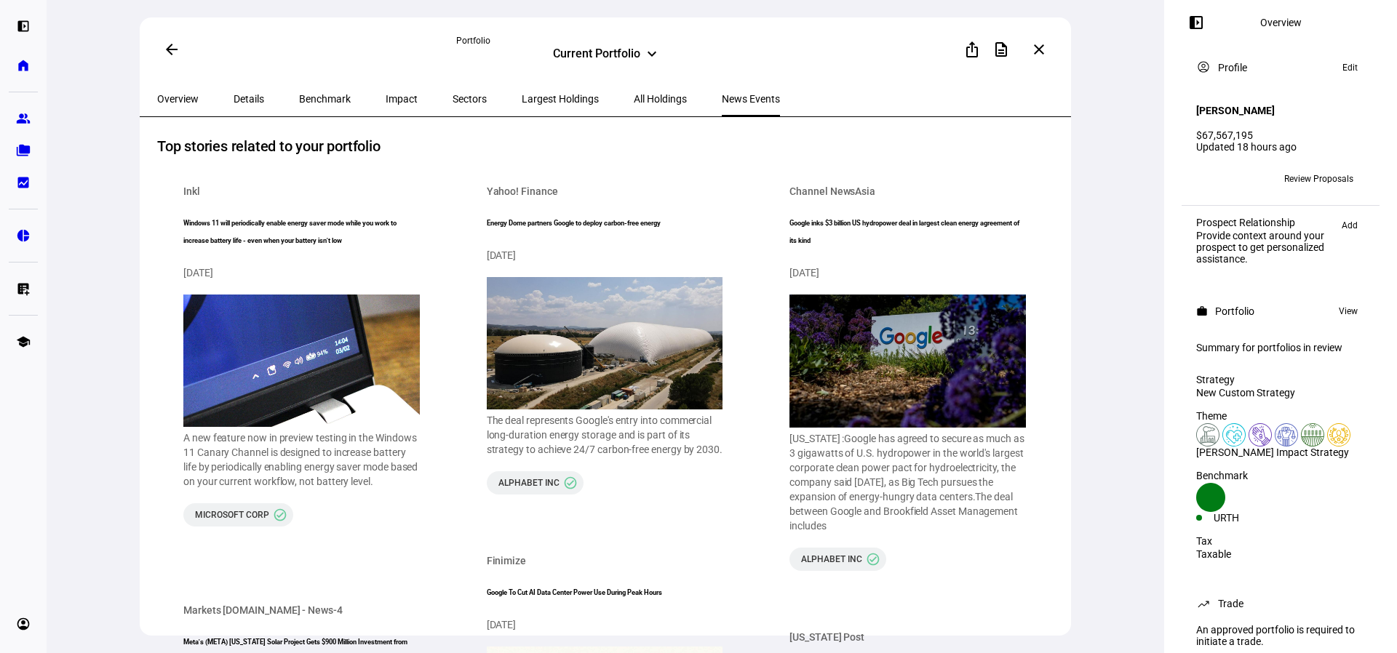
click at [634, 86] on span "All Holdings" at bounding box center [660, 98] width 53 height 35
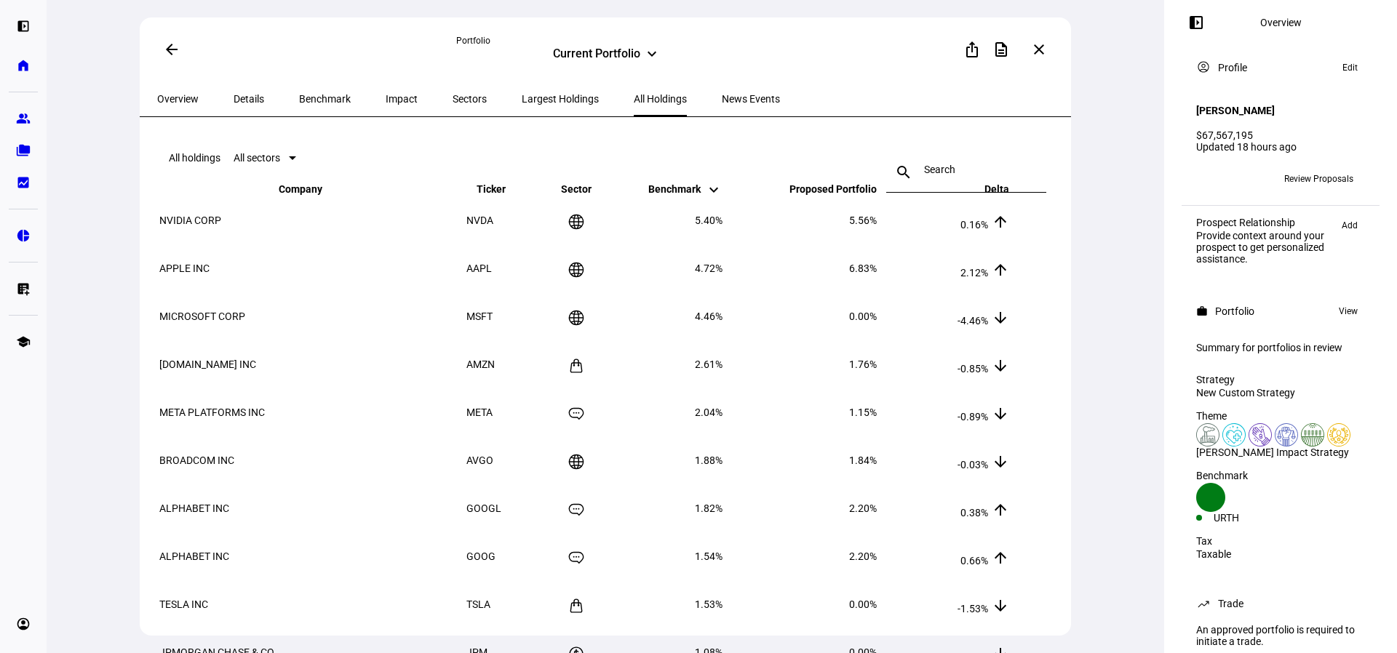
click at [522, 104] on span "Largest Holdings" at bounding box center [560, 99] width 77 height 10
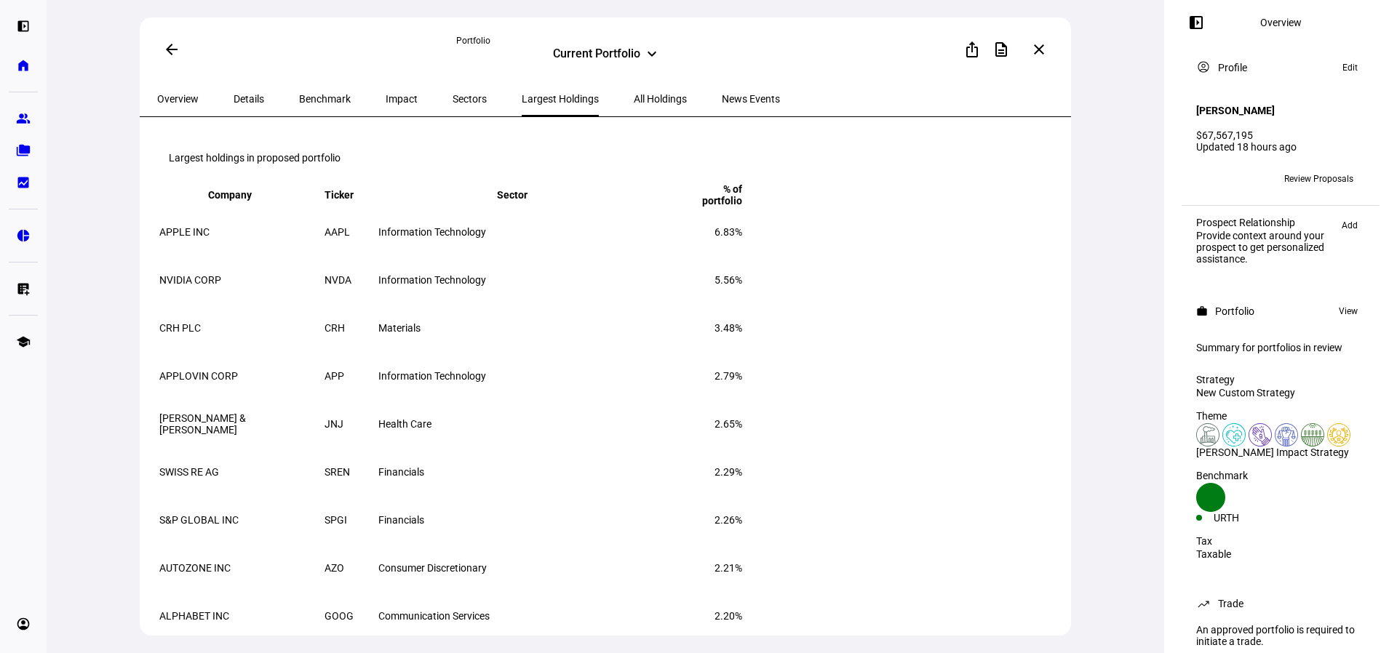
click at [452, 109] on span "Sectors" at bounding box center [469, 98] width 34 height 35
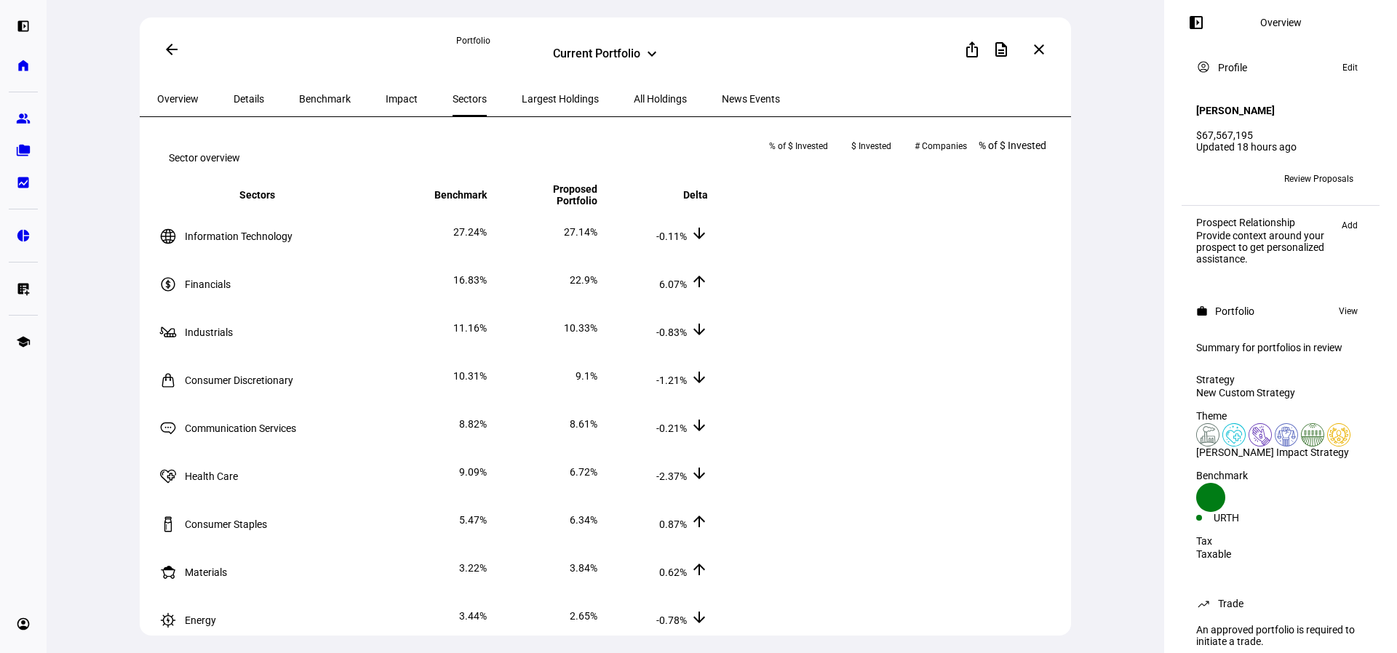
click at [386, 108] on span "Impact" at bounding box center [402, 98] width 32 height 35
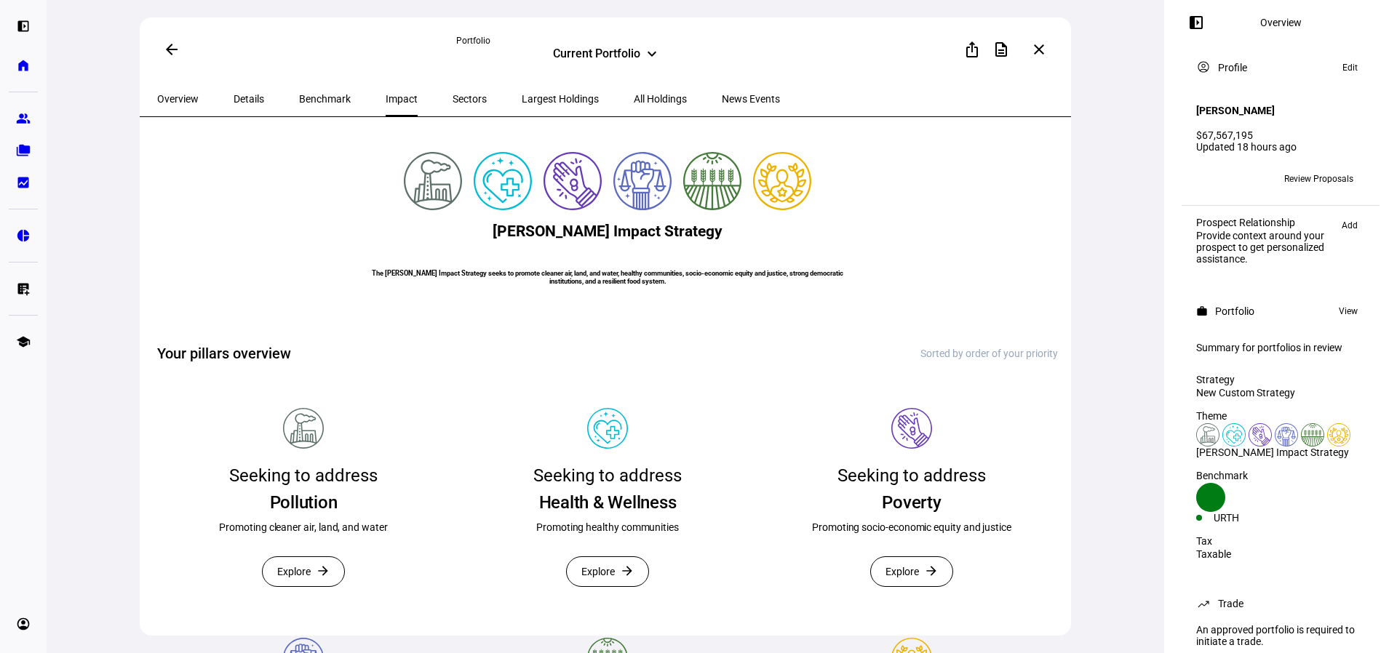
click at [311, 97] on span "Benchmark" at bounding box center [325, 99] width 52 height 10
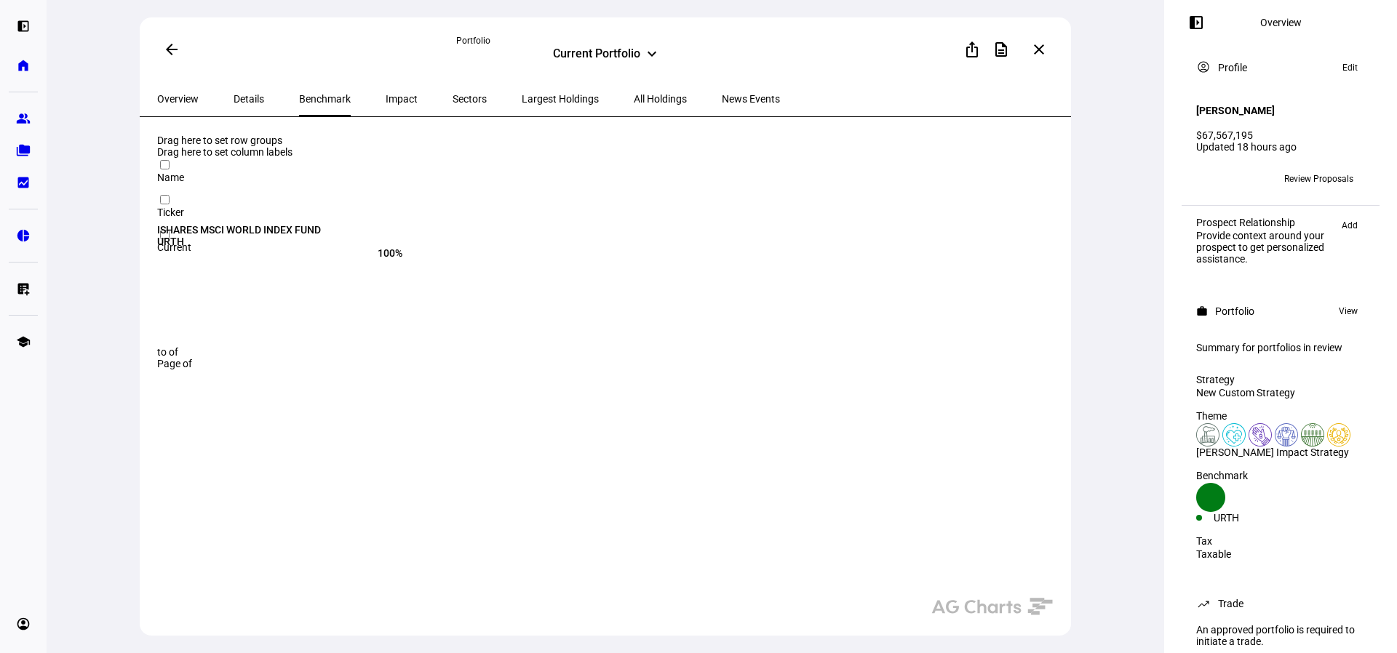
click at [235, 108] on span "Details" at bounding box center [248, 98] width 31 height 35
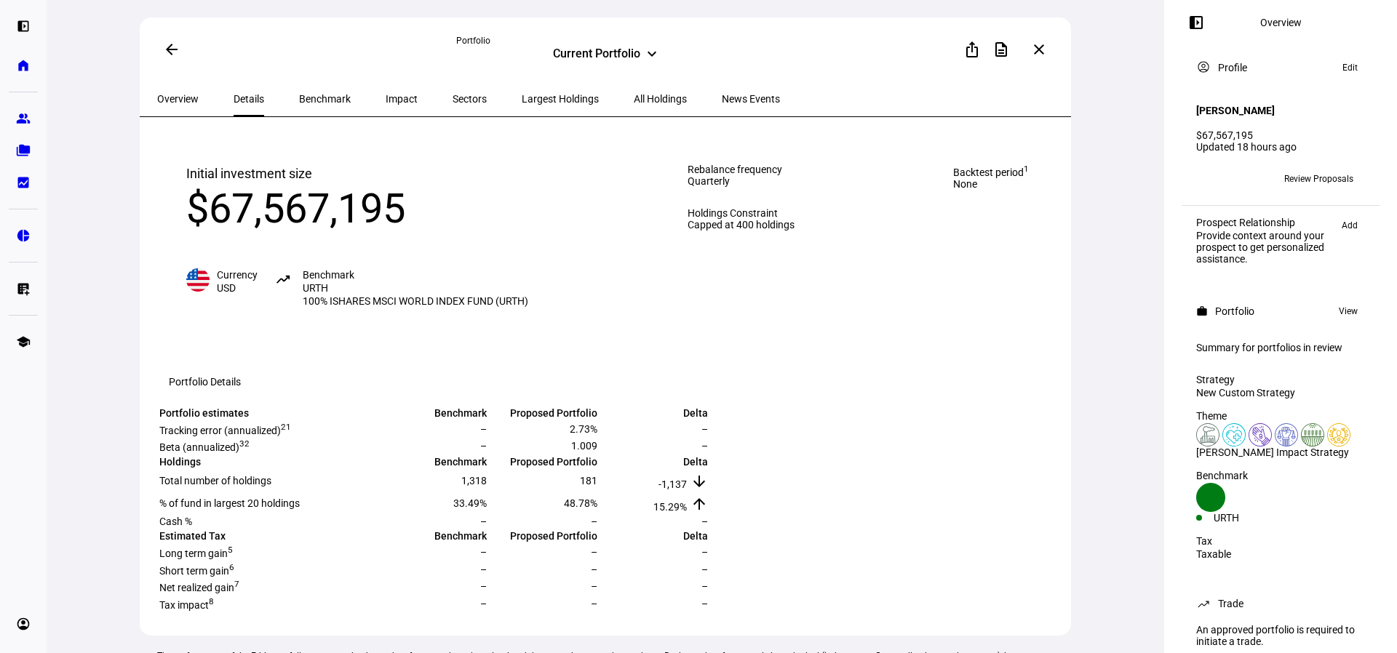
click at [164, 107] on span "Overview" at bounding box center [177, 98] width 41 height 35
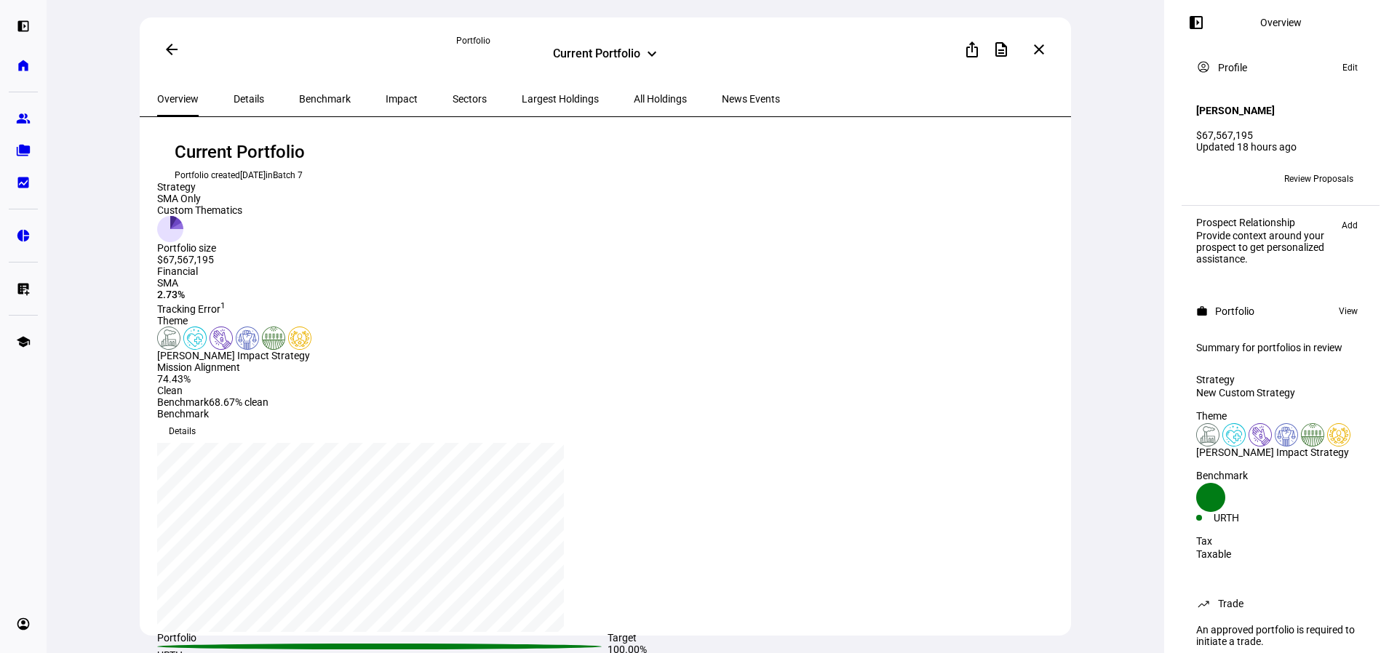
click at [549, 458] on div "chart, 1 series" at bounding box center [361, 538] width 378 height 160
click at [196, 420] on span "Details" at bounding box center [182, 431] width 27 height 23
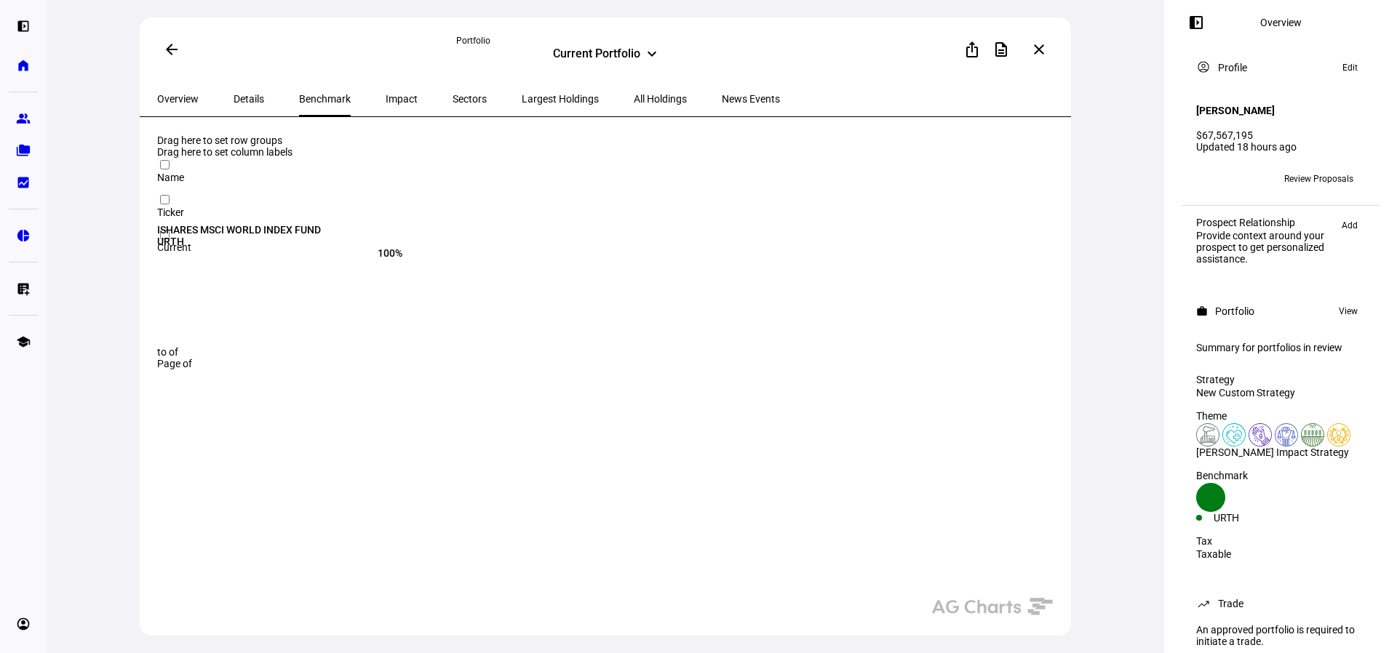
click at [196, 113] on span "Overview" at bounding box center [177, 98] width 41 height 35
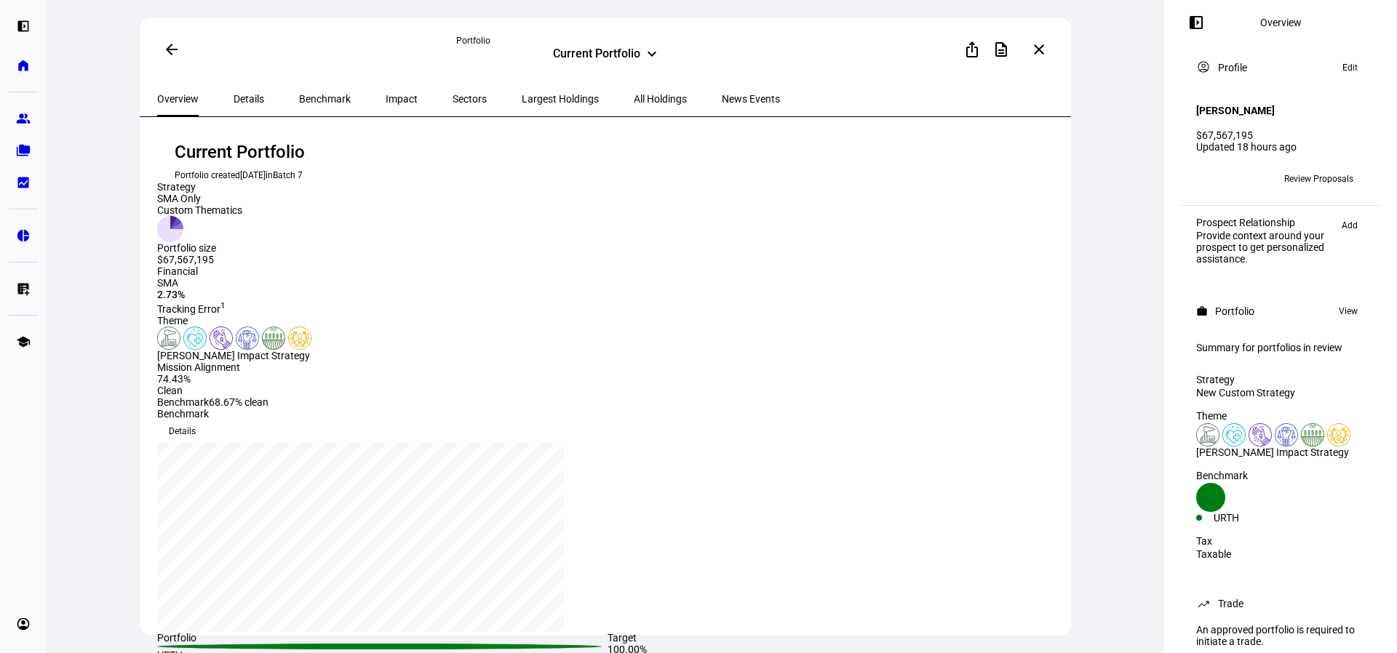
click at [274, 81] on div "arrow_back Portfolio Current Portfolio keyboard_arrow_down ios_share descriptio…" at bounding box center [605, 49] width 931 height 64
click at [238, 106] on span "Details" at bounding box center [248, 98] width 31 height 35
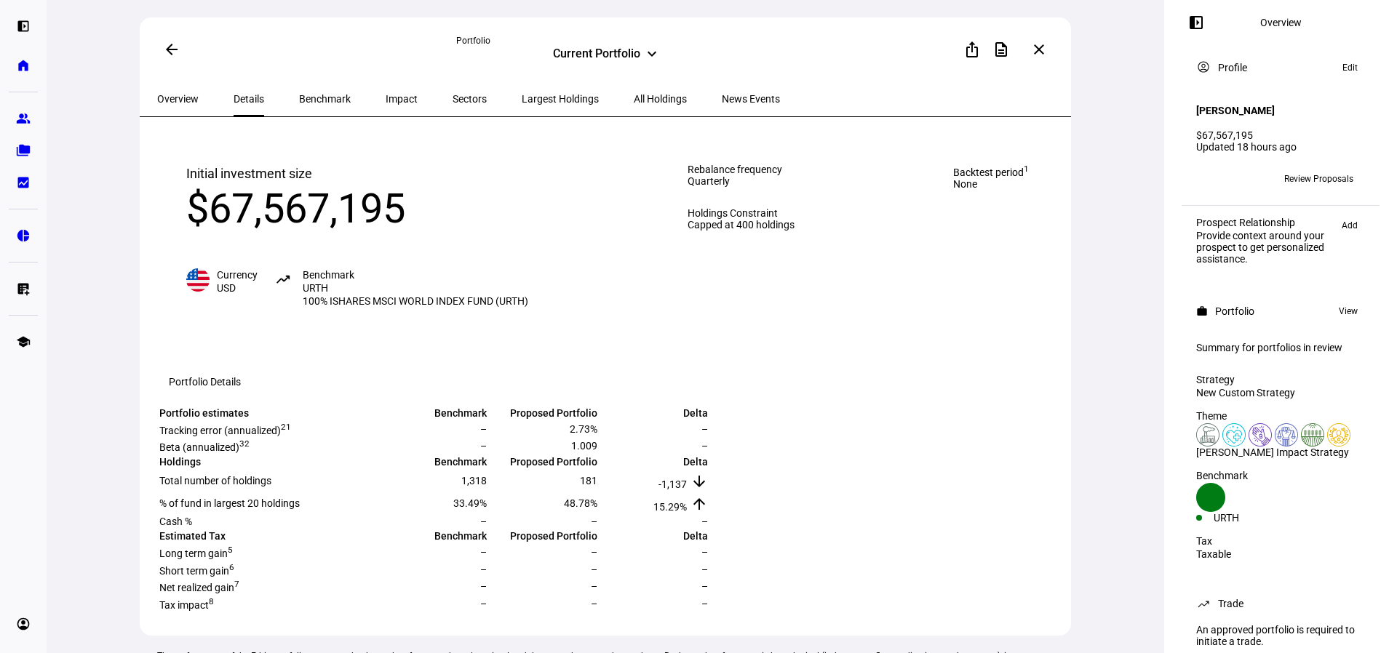
click at [174, 176] on div "Initial investment size $67,567,195 Currency USD trending_up Benchmark URTH 100…" at bounding box center [357, 236] width 400 height 202
click at [281, 99] on div "Benchmark" at bounding box center [324, 98] width 87 height 35
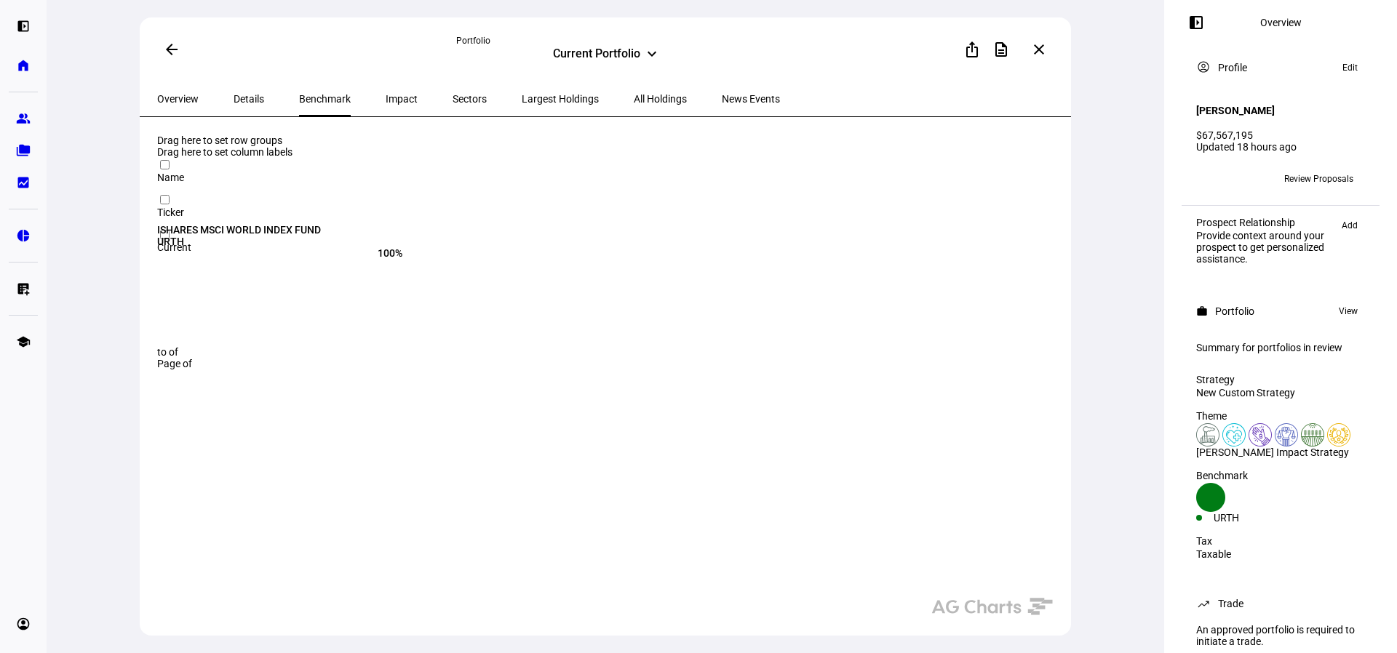
click at [522, 89] on span "Largest Holdings" at bounding box center [560, 98] width 77 height 35
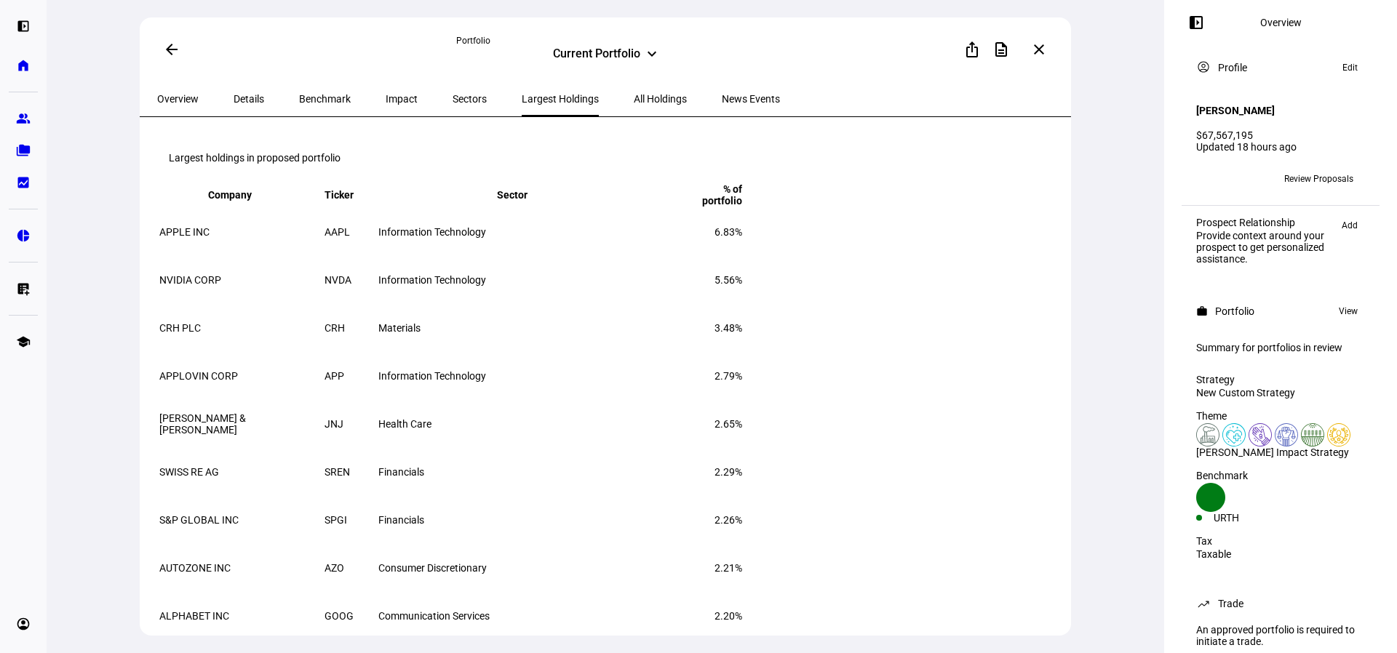
click at [332, 100] on div "Benchmark" at bounding box center [324, 98] width 87 height 35
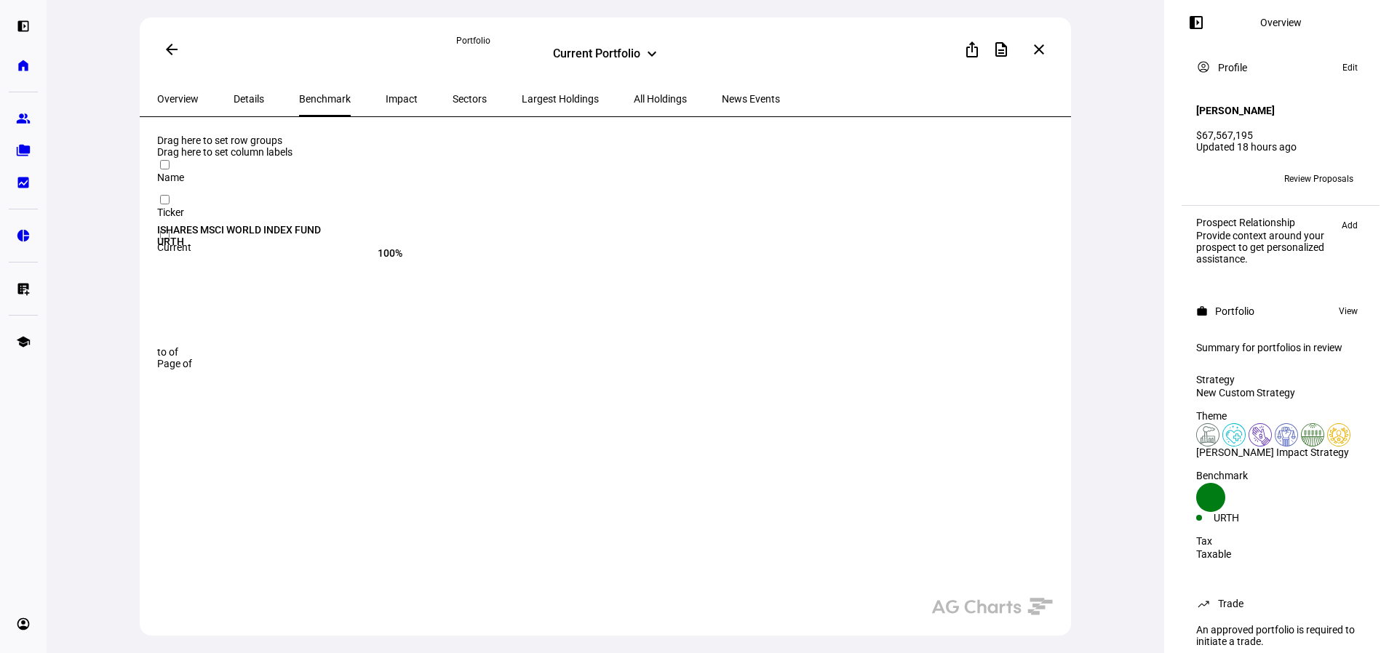
click at [386, 100] on span "Impact" at bounding box center [402, 99] width 32 height 10
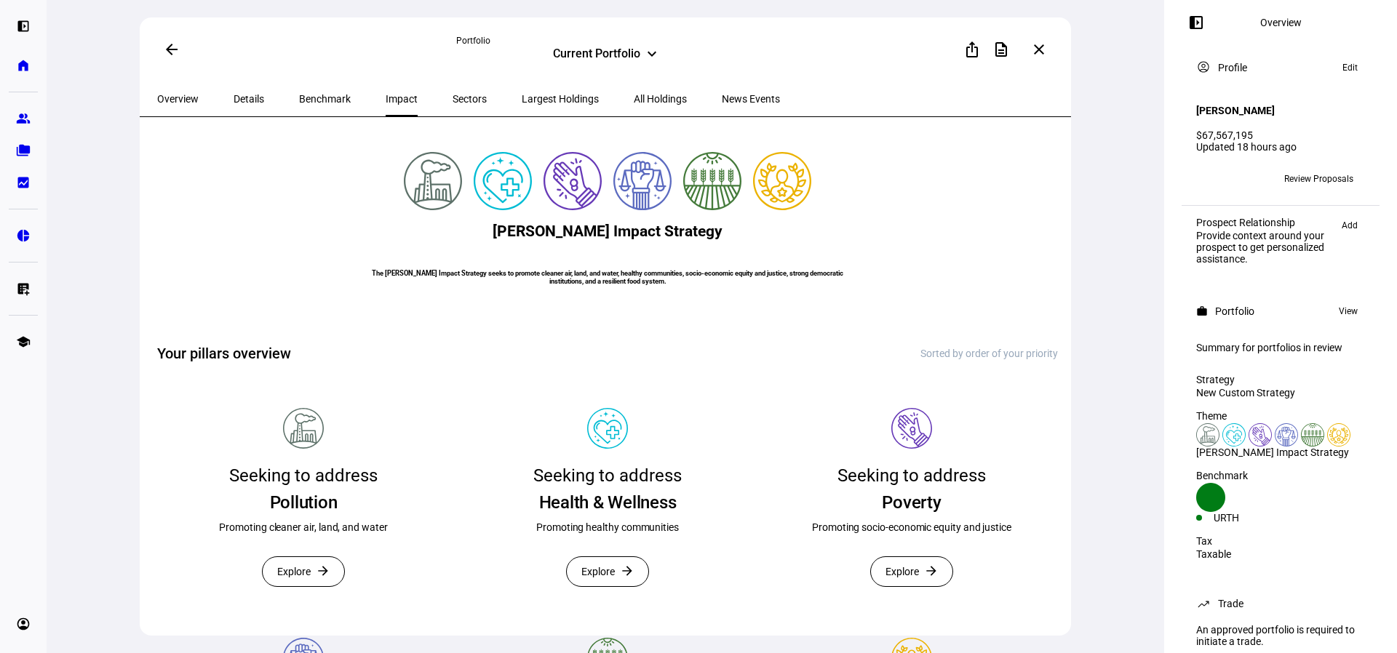
click at [452, 104] on span "Sectors" at bounding box center [469, 99] width 34 height 10
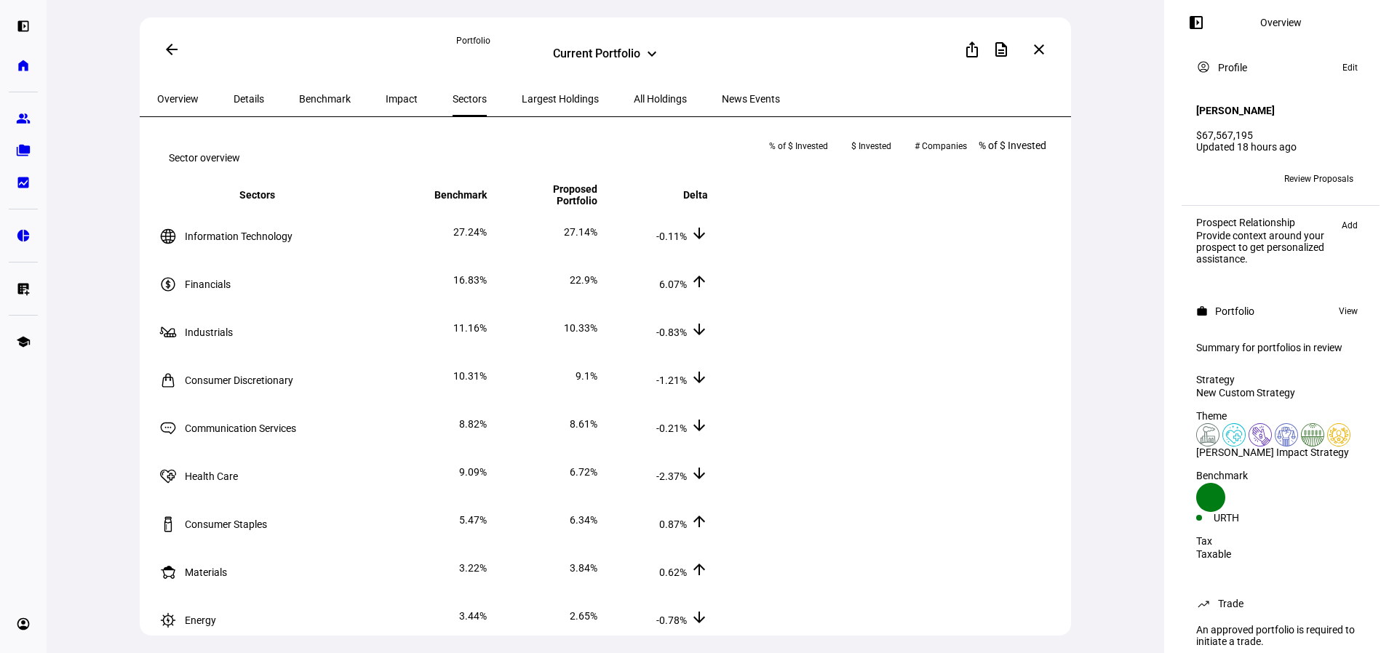
click at [197, 103] on span "Overview" at bounding box center [177, 99] width 41 height 10
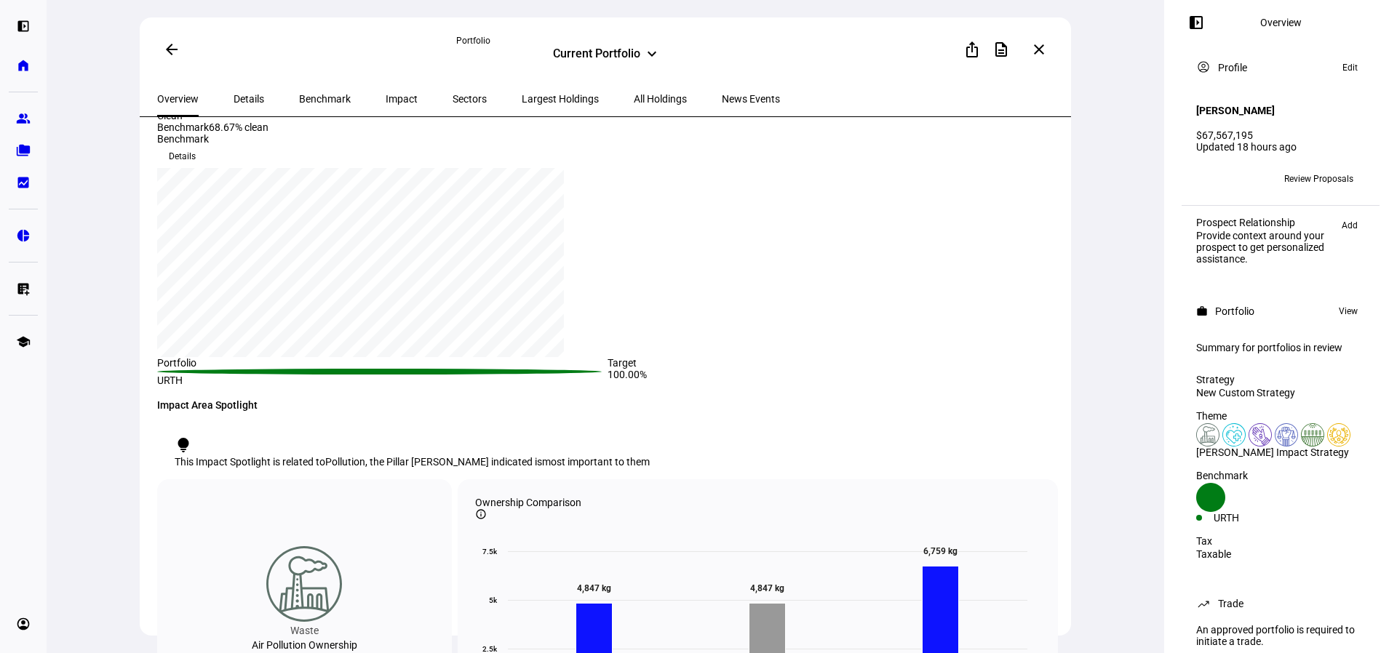
scroll to position [291, 0]
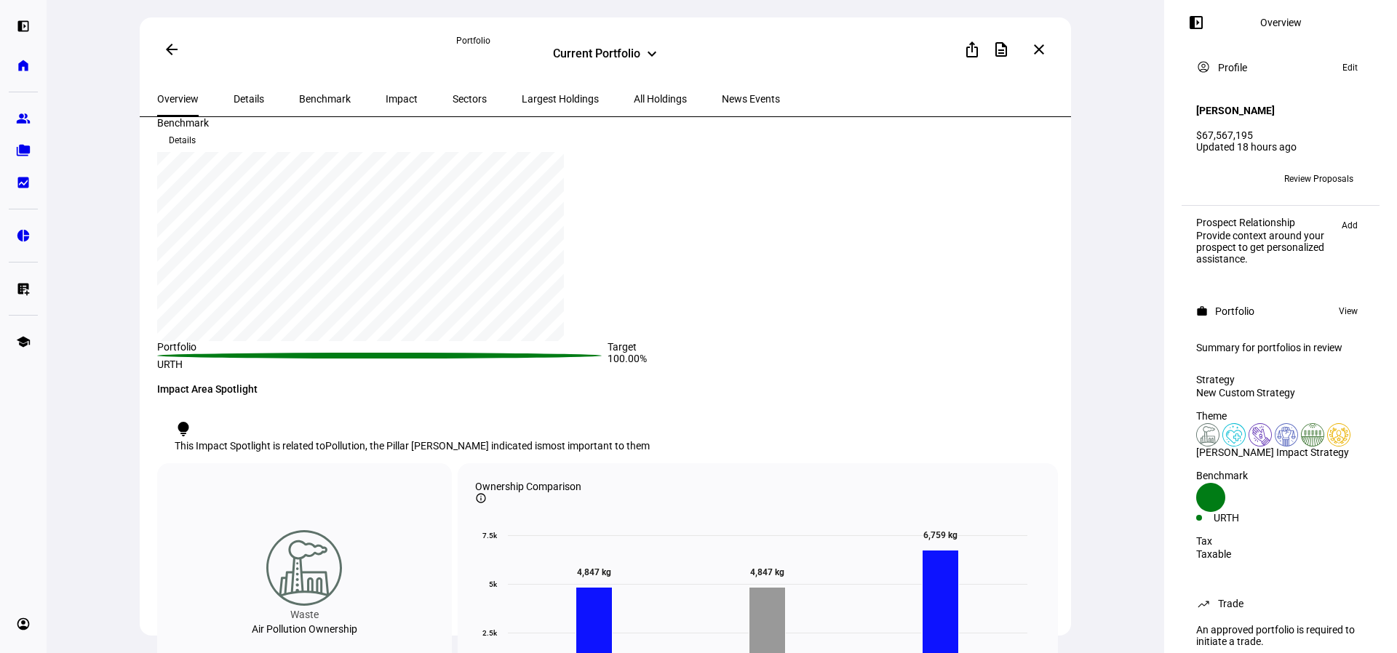
drag, startPoint x: 285, startPoint y: 296, endPoint x: 101, endPoint y: 400, distance: 211.4
click at [101, 400] on div "arrow_back Portfolio Current Portfolio keyboard_arrow_down ios_share descriptio…" at bounding box center [605, 326] width 1117 height 653
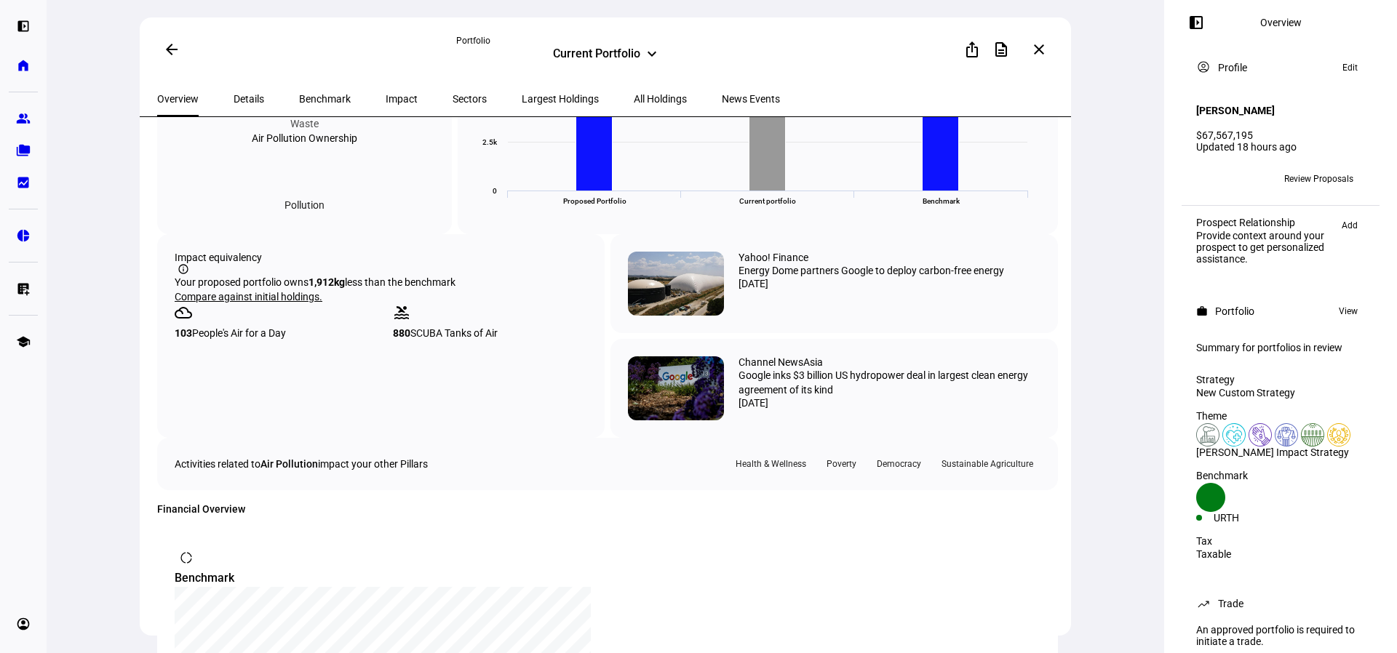
scroll to position [800, 0]
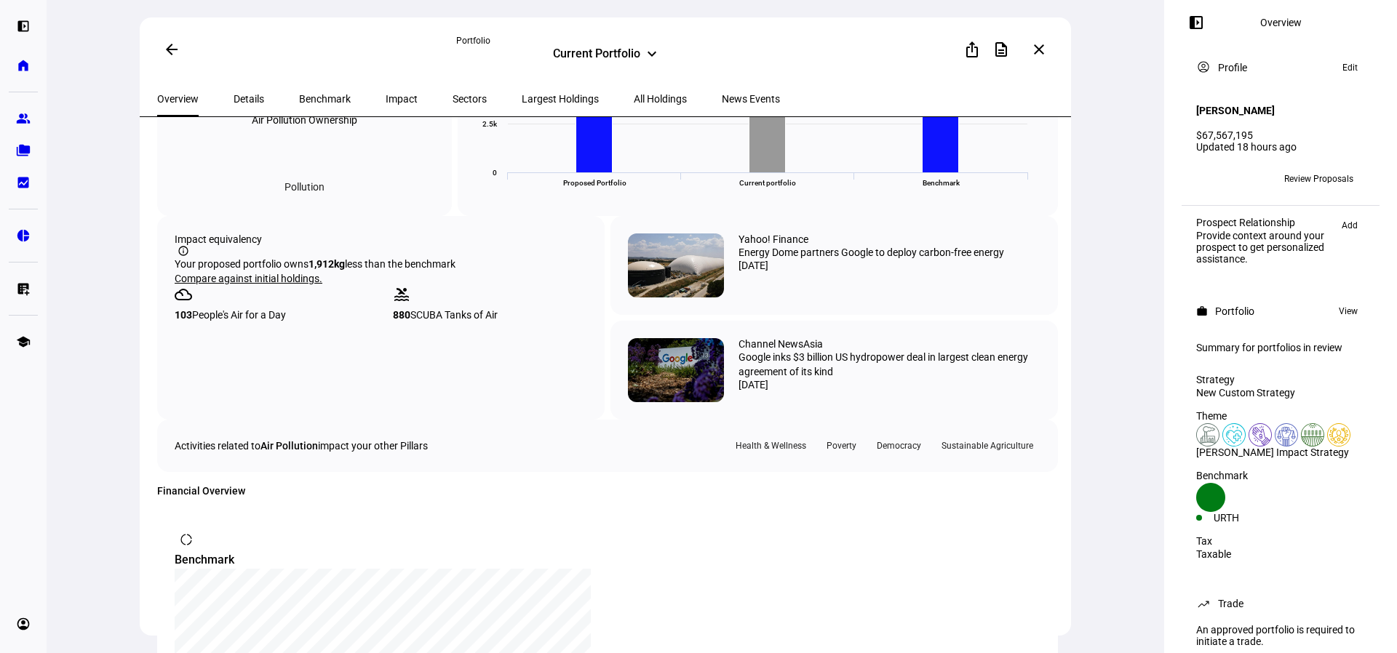
drag, startPoint x: 387, startPoint y: 382, endPoint x: 519, endPoint y: 436, distance: 142.9
click at [519, 420] on div "Impact equivalency info_outline Your proposed portfolio owns 1,912 kg less than…" at bounding box center [380, 318] width 447 height 204
click at [505, 420] on div "Impact equivalency info_outline Your proposed portfolio owns 1,912 kg less than…" at bounding box center [380, 318] width 447 height 204
click at [1061, 402] on eth-route-card-body "Current Portfolio Portfolio created [DATE] in Batch 7 Strategy SMA Only Custom …" at bounding box center [605, 397] width 931 height 560
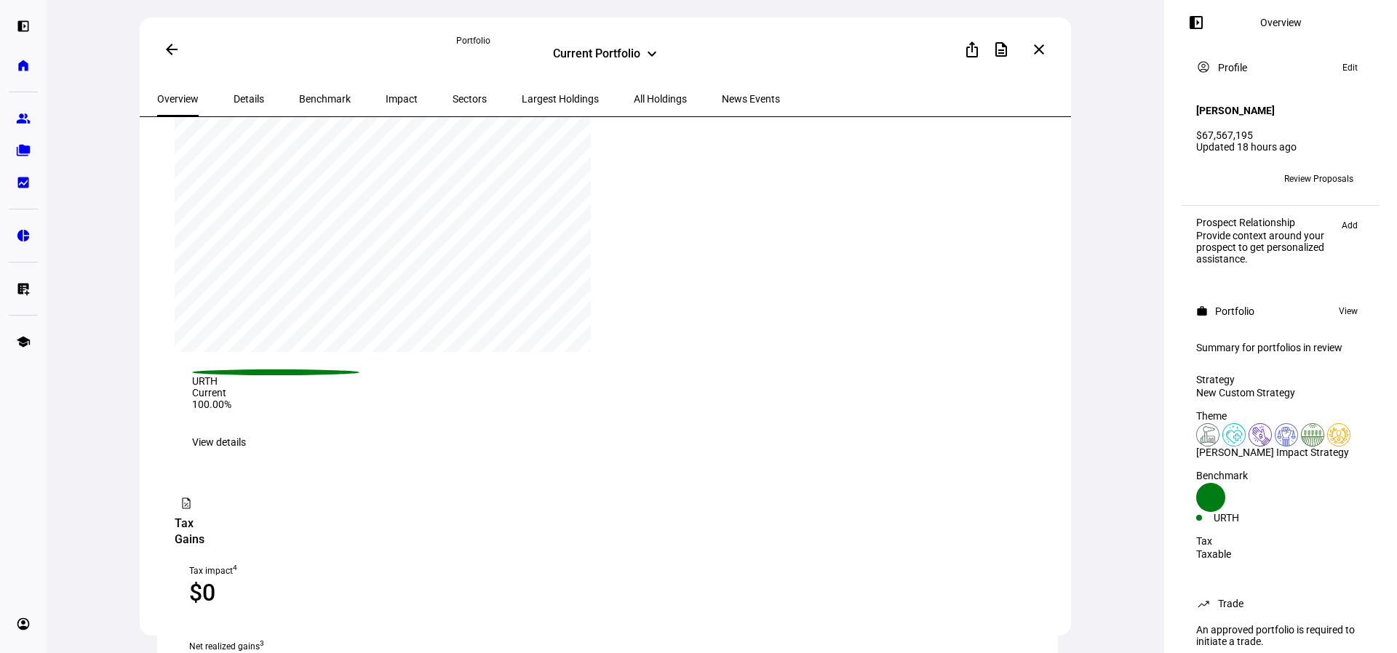
drag, startPoint x: 1062, startPoint y: 411, endPoint x: 1056, endPoint y: 497, distance: 86.0
click at [1056, 497] on eth-route-card-body "Current Portfolio Portfolio created [DATE] in Batch 7 Strategy SMA Only Custom …" at bounding box center [605, 397] width 931 height 560
click at [1061, 466] on eth-route-card-body "Current Portfolio Portfolio created [DATE] in Batch 7 Strategy SMA Only Custom …" at bounding box center [605, 397] width 931 height 560
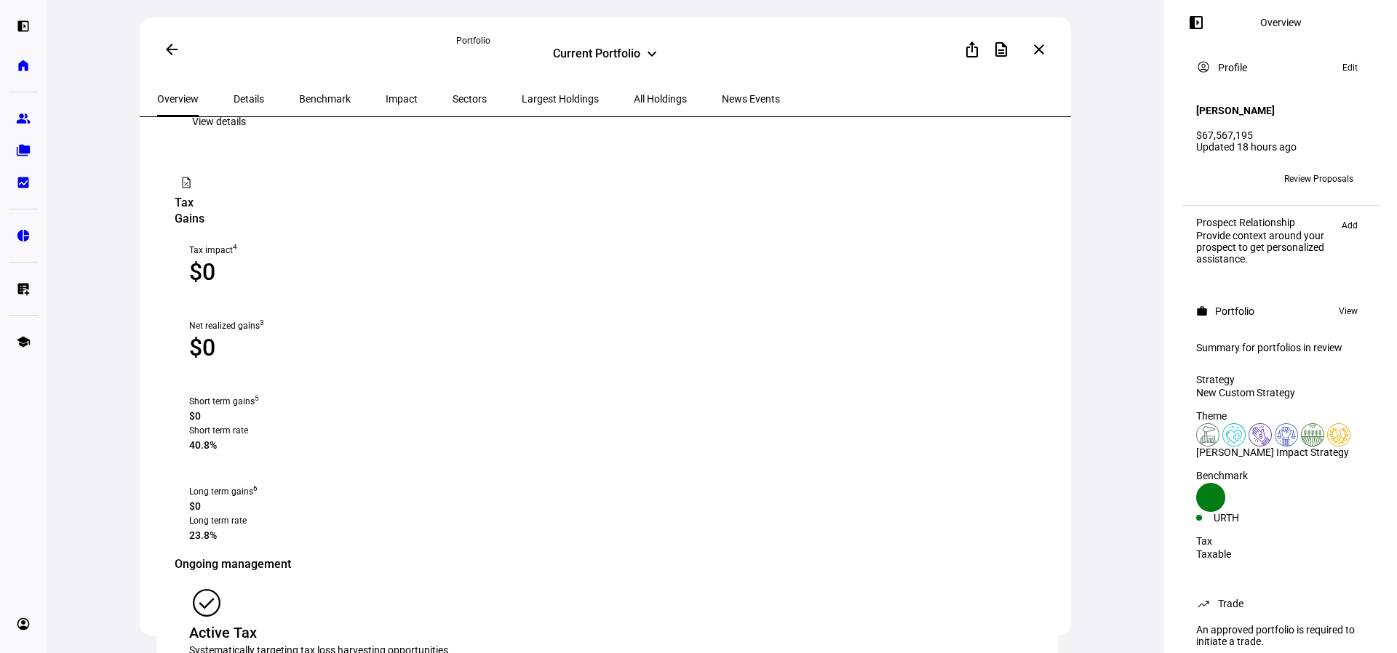
scroll to position [1589, 0]
